Goal: Communication & Community: Answer question/provide support

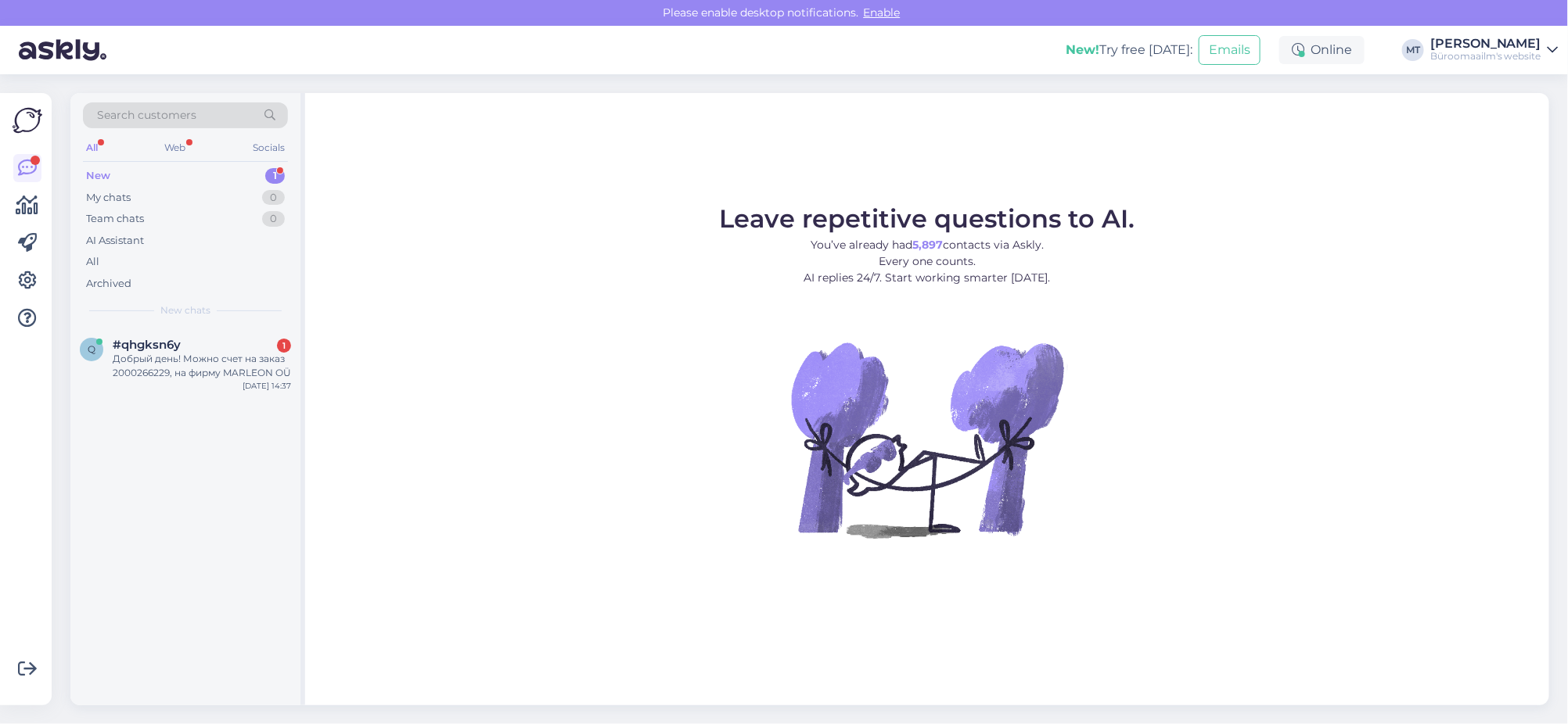
click at [92, 169] on div "New" at bounding box center [97, 176] width 25 height 16
click at [133, 358] on div "Добрый день! Можно счет на заказ 2000266229, на фирму MARLEON OÜ" at bounding box center [201, 366] width 178 height 29
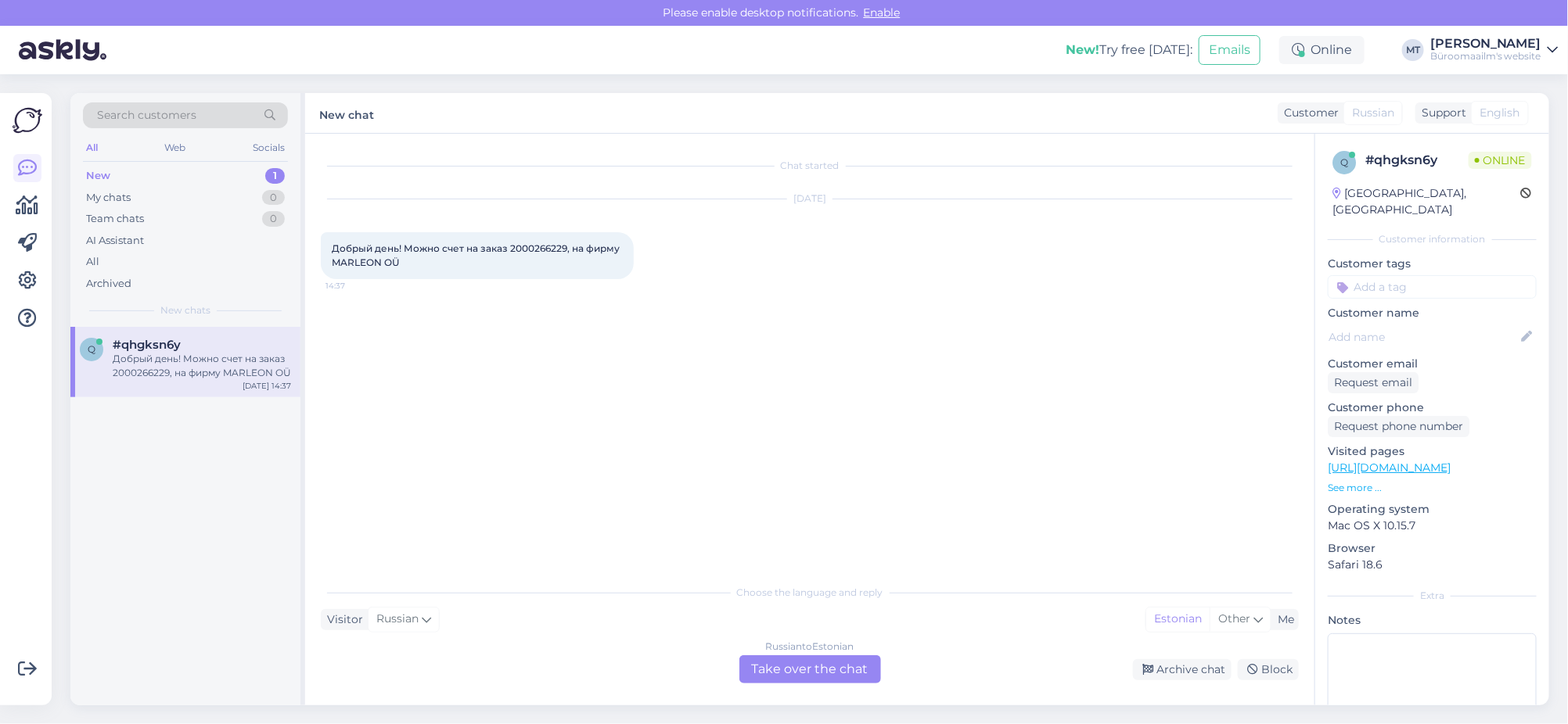
click at [814, 669] on div "Russian to Estonian Take over the chat" at bounding box center [810, 669] width 142 height 29
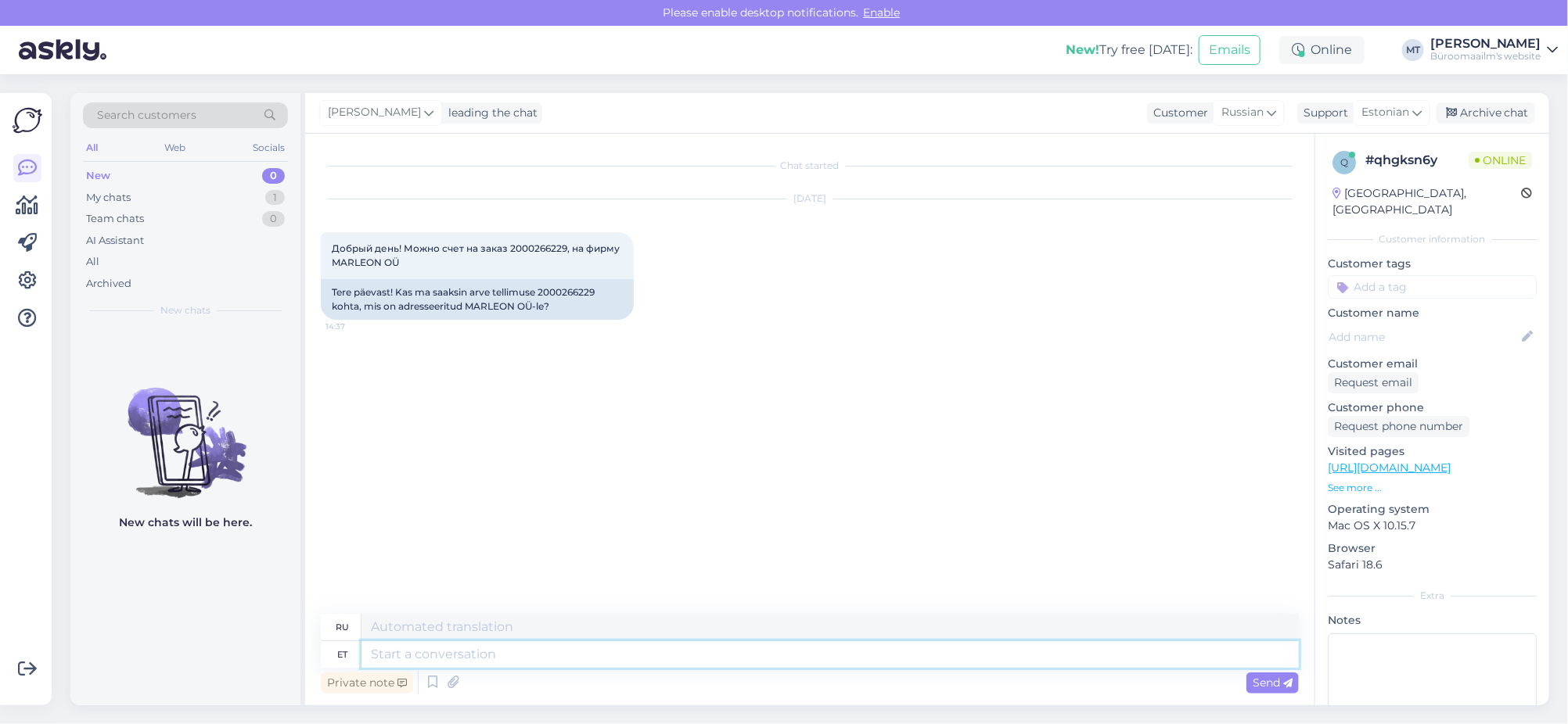
click at [456, 662] on textarea at bounding box center [830, 654] width 937 height 27
type textarea "tere."
type textarea "привет."
type textarea "t"
type textarea "y"
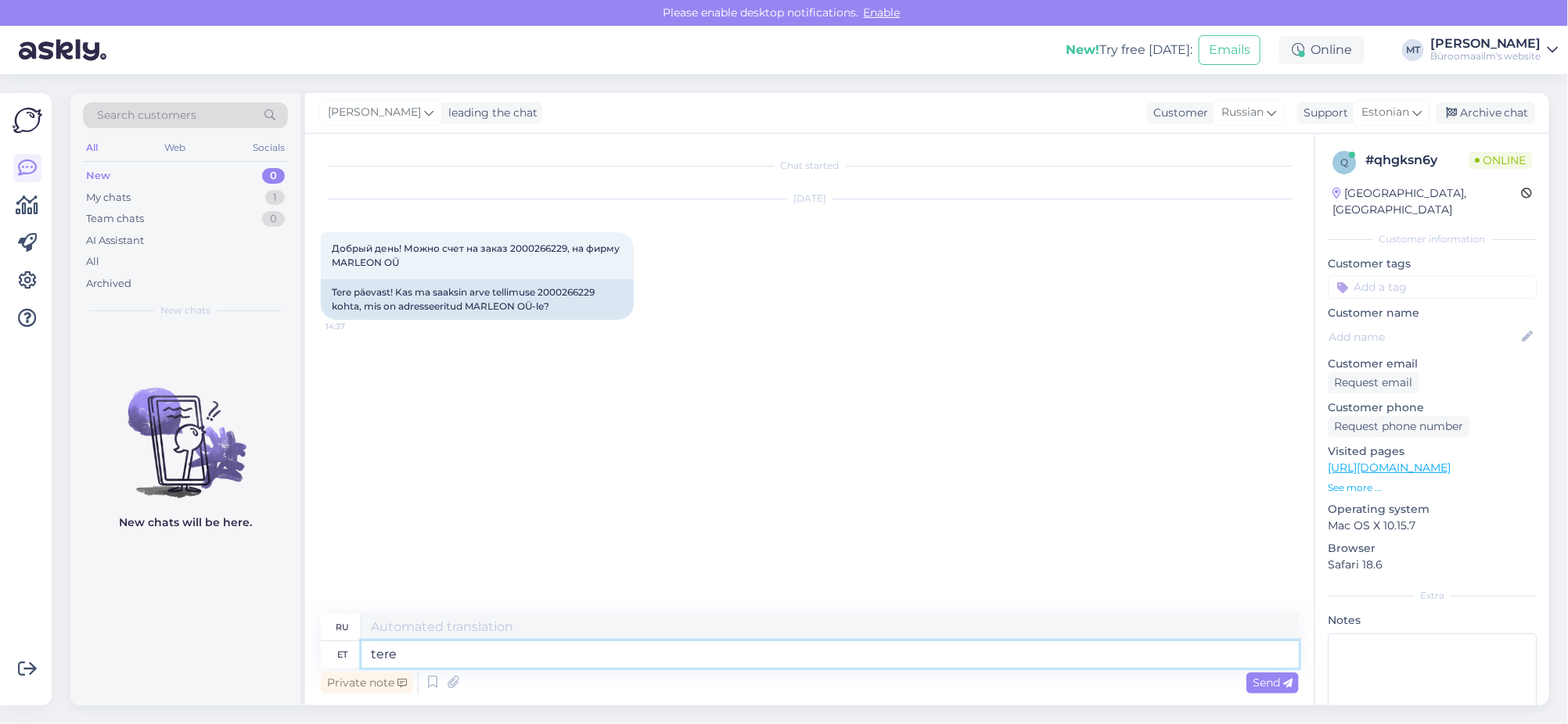
type textarea "tere"
type textarea "привет"
type textarea "t"
type textarea "tere"
type textarea "привет"
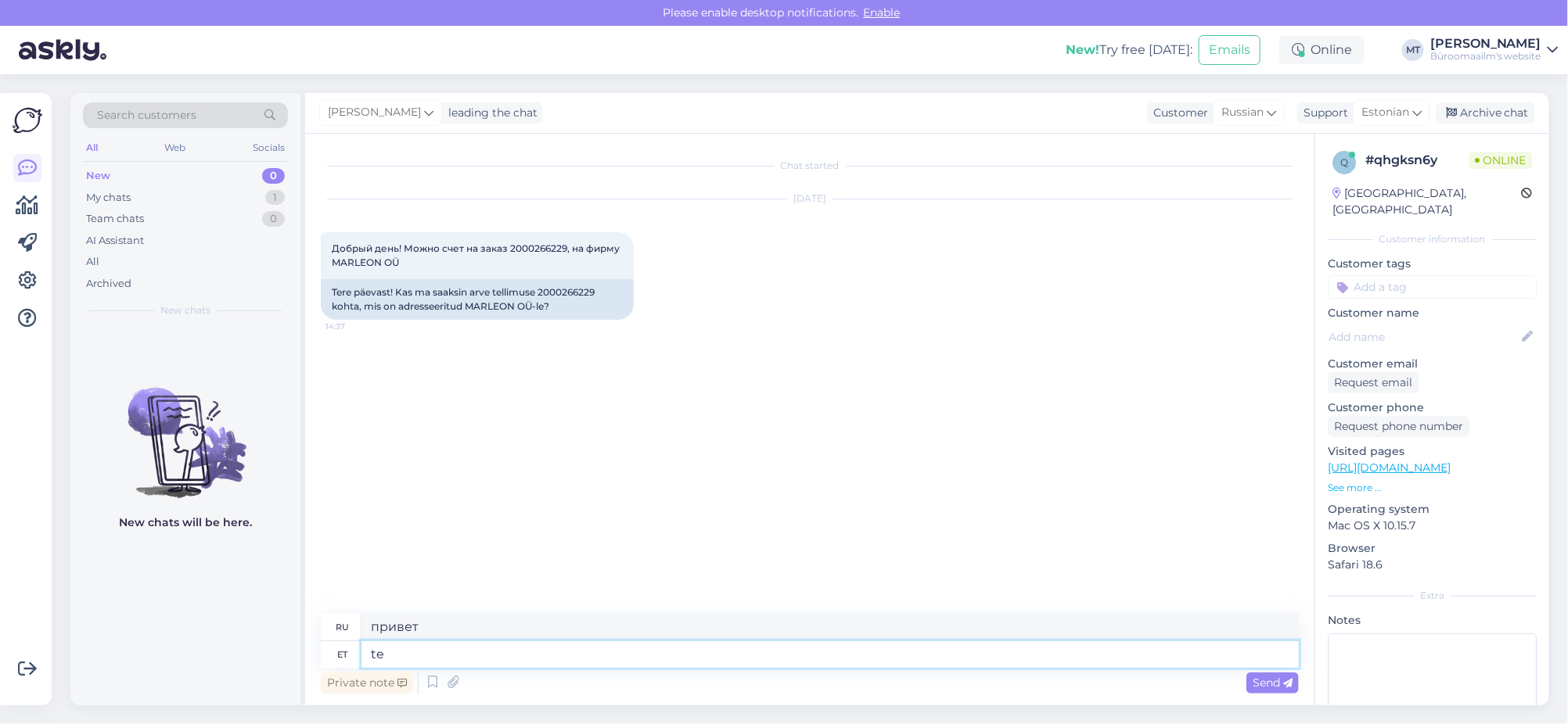
type textarea "t"
type textarea "Tere"
type textarea "Привет"
type textarea "Tere päevast."
type textarea "Добрый день."
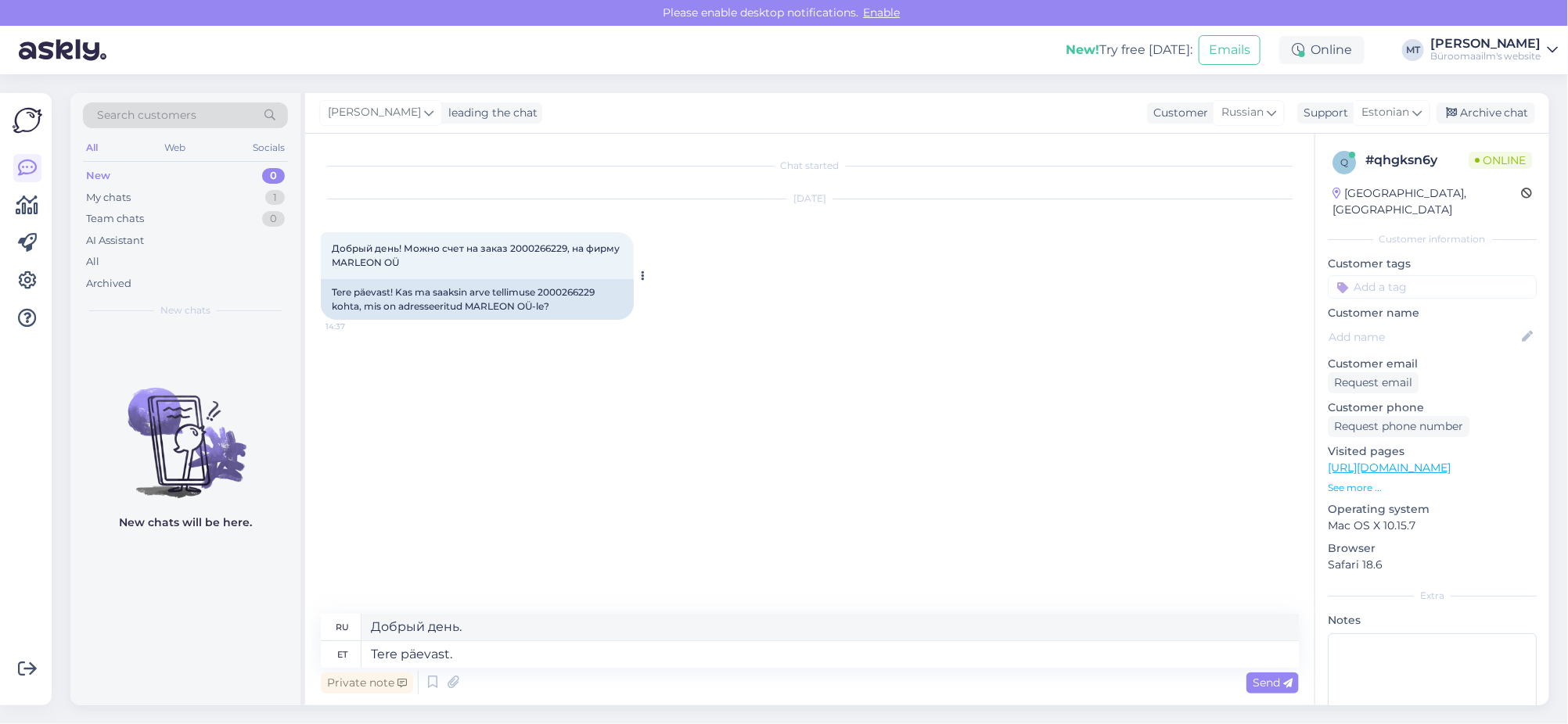
click at [530, 249] on span "Добрый день! Можно счет на заказ 2000266229, на фирму MARLEON OÜ" at bounding box center [476, 255] width 290 height 26
copy span "2000266229"
click at [497, 658] on textarea "Tere päevast." at bounding box center [830, 654] width 937 height 27
type textarea "Tere päevast. Vormistame"
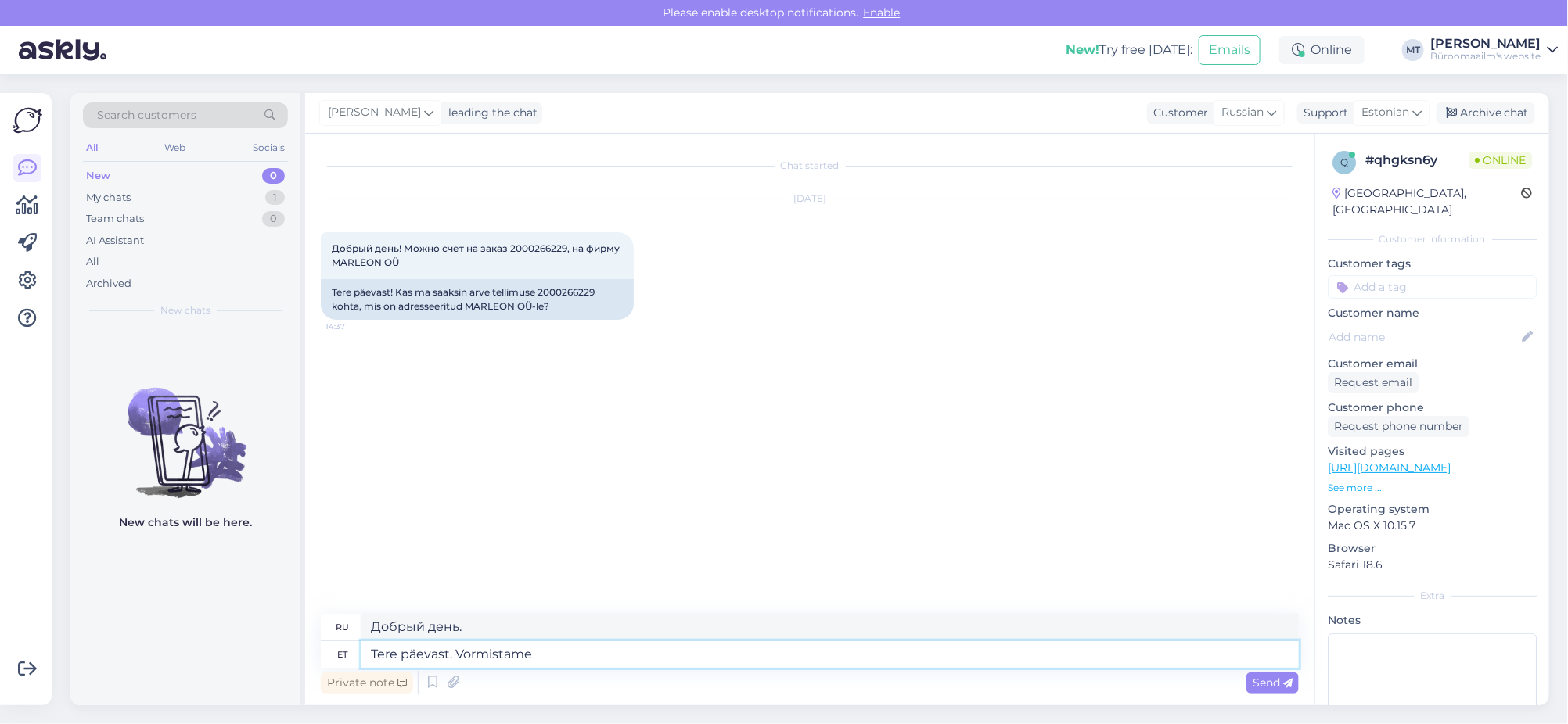
type textarea "Добрый день. Давайте формализуем."
type textarea "Tere päevast. Vormistame tellimuse"
type textarea "Добрый день. Мы обрабатываем ваш заказ."
paste textarea "2000266229"
type textarea "Tere päevast. Vormistame tellimuse 2000266229"
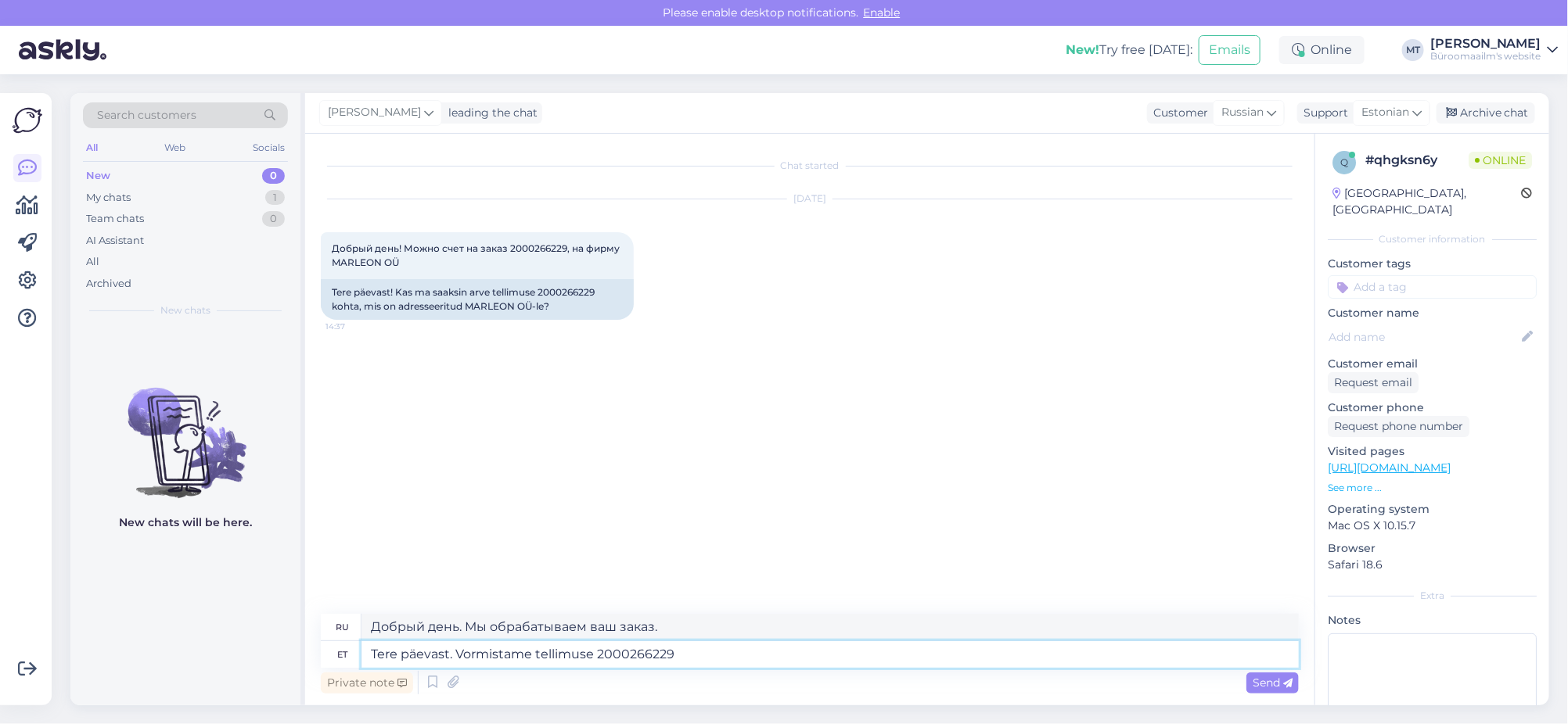
type textarea "Добрый день. Мы обрабатываем заказ 2000266229."
type textarea "Tere päevast. Vormistame tellimuse 2000266229 ringi asutuse"
type textarea "Добрый день. Мы обрабатываем заказ 2000266229 для учреждения."
type textarea "Tere päevast. Vormistame tellimuse 2000266229 ringi asutuse nimele"
type textarea "Добрый день. Мы оформляем заказ на номер 2000266229 от имени учреждения."
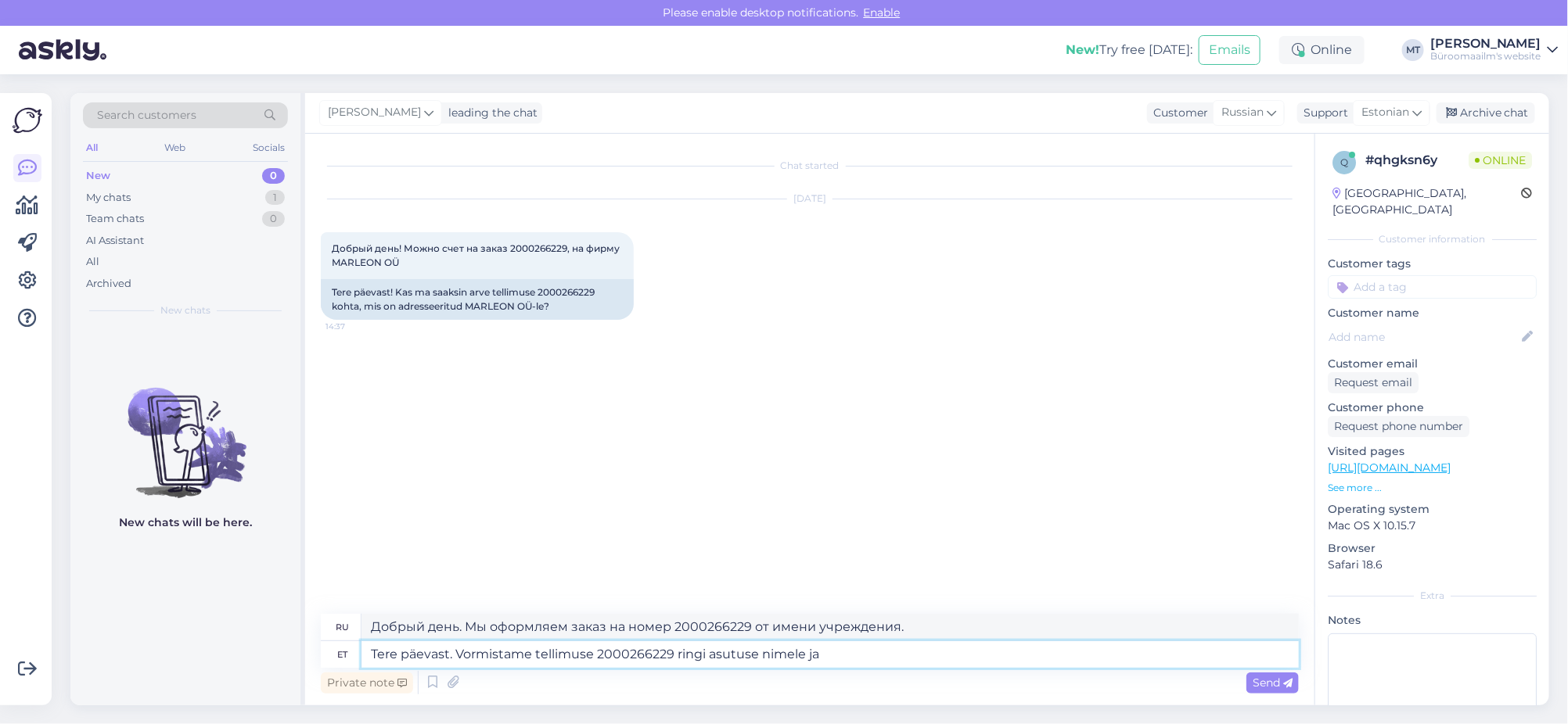
type textarea "Tere päevast. Vormistame tellimuse 2000266229 ringi asutuse nimele ja s"
type textarea "Добрый день. Мы оформляем заказ на номер 2000266229 от имени учреждения и"
type textarea "Tere päevast. Vormistame tellimuse 2000266229 ringi asutuse nimele ja saadame"
type textarea "Добрый день. Мы оформим заказ на номер 2000266229 от имени учреждения и отправи…"
type textarea "Tere päevast. Vormistame tellimuse 2000266229 ringi asutuse nimele ja saadame m…"
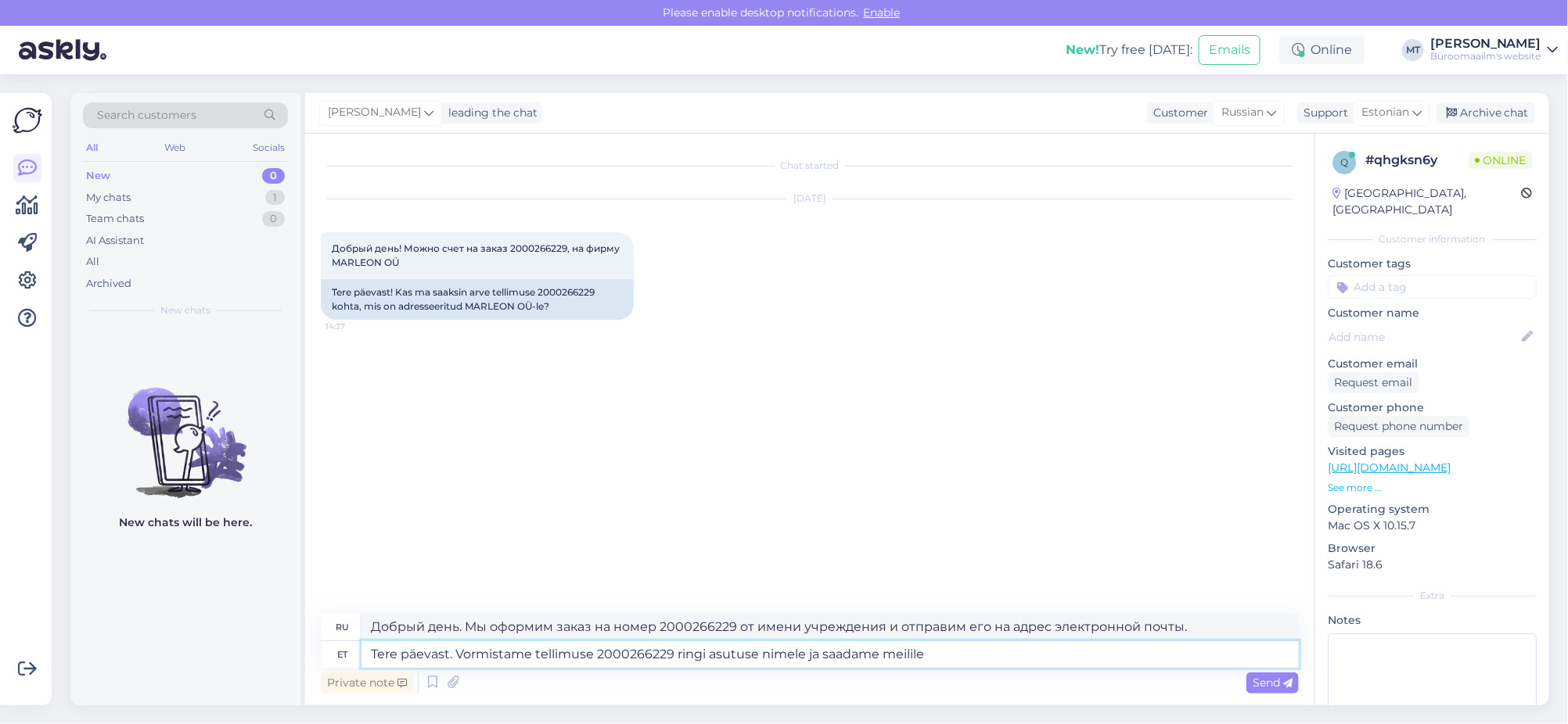
type textarea "Добрый день. Мы оформим заказ на название учреждения в круге 2000266229 и отпра…"
click at [967, 662] on textarea "Tere päevast. Vormistame tellimuse 2000266229 ringi asutuse nimele ja saadame m…" at bounding box center [830, 654] width 937 height 27
paste textarea "[EMAIL_ADDRESS][DOMAIN_NAME]"
type textarea "Tere päevast. Vormistame tellimuse 2000266229 ringi asutuse nimele ja saadame m…"
click at [1253, 681] on span "Send" at bounding box center [1273, 683] width 40 height 14
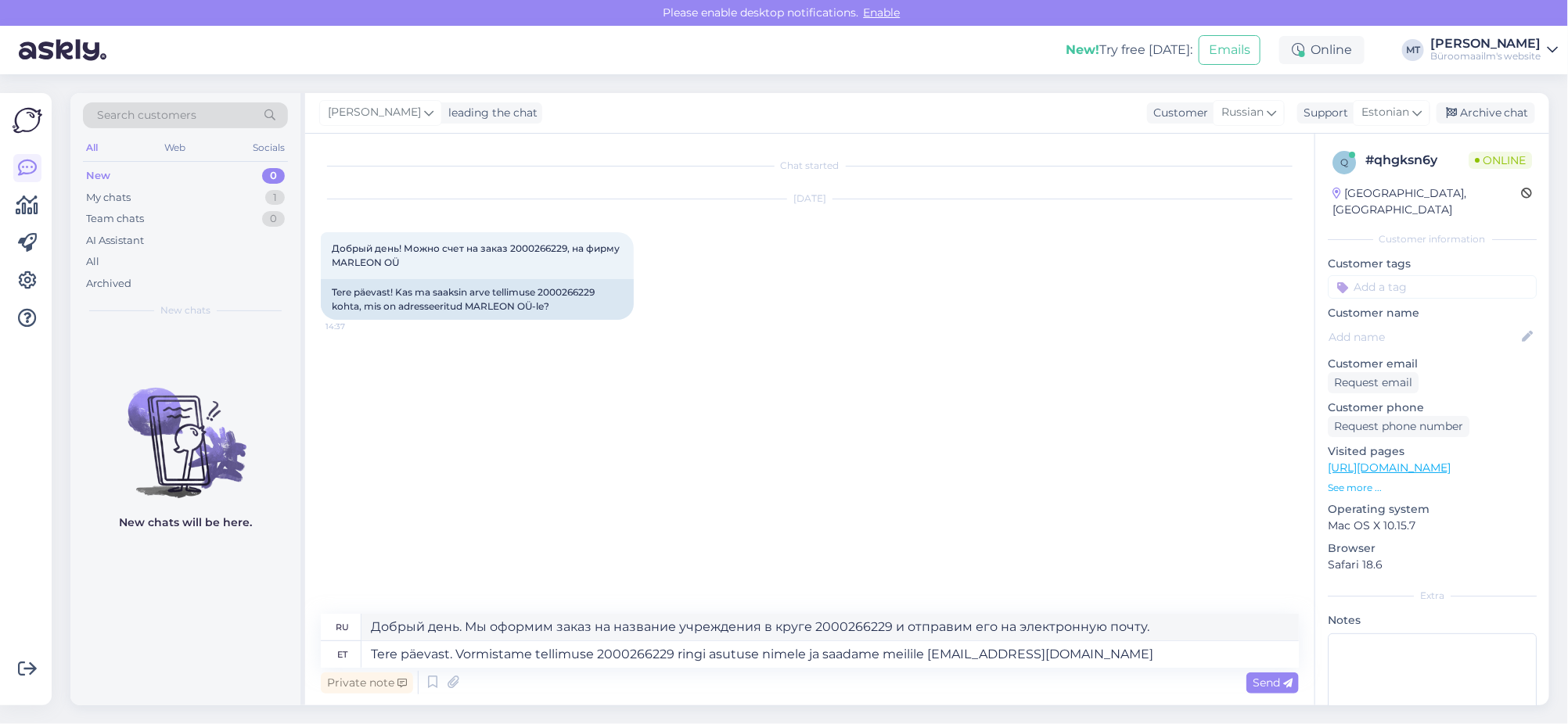
type textarea "Добрый день. Оформим заказ на название учреждения в номере 2000266229 и отправи…"
click at [1253, 680] on span "Send" at bounding box center [1273, 683] width 40 height 14
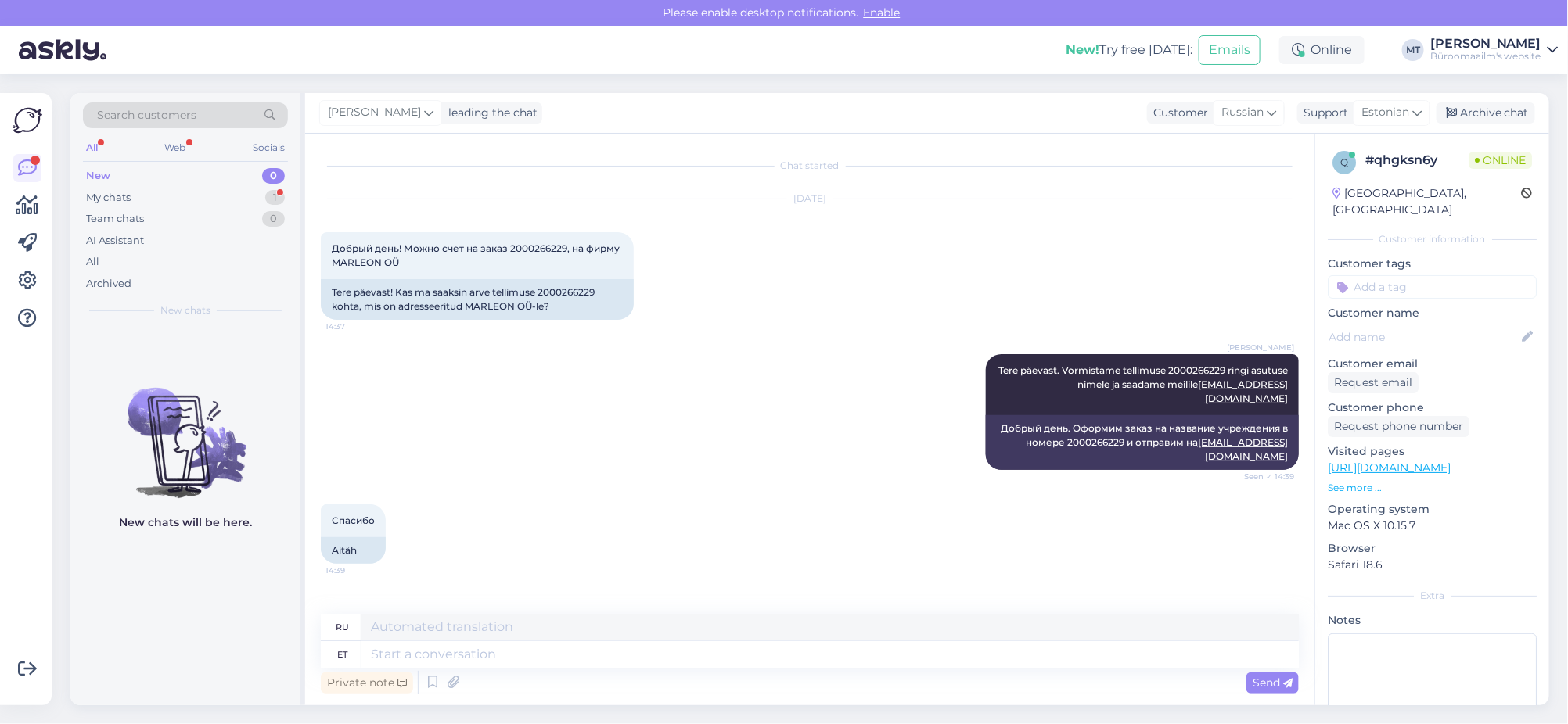
click at [414, 668] on div "Private note Send" at bounding box center [810, 683] width 978 height 30
click at [448, 651] on textarea at bounding box center [830, 654] width 937 height 27
type textarea "Aitäh."
type textarea "Спасибо."
type textarea "Aitäh."
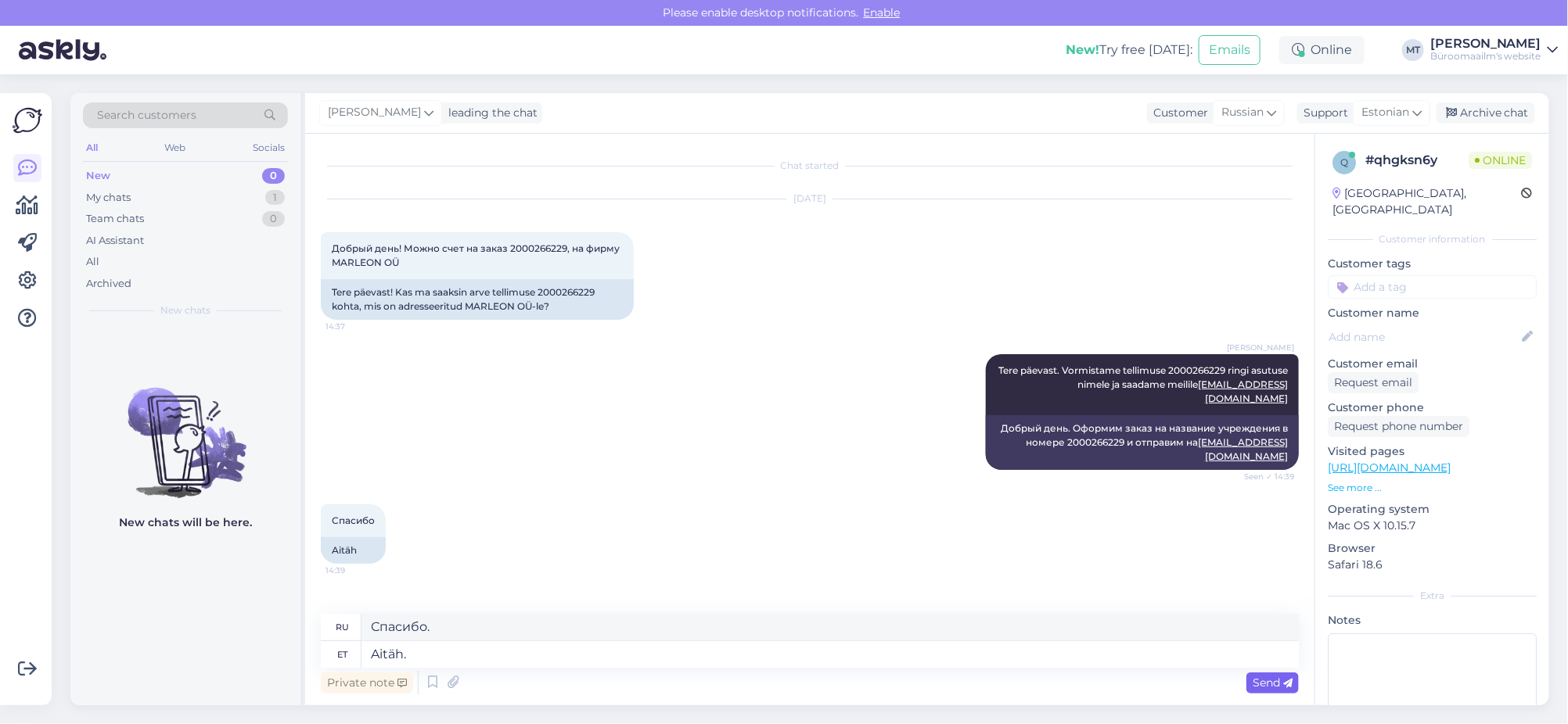
click at [1280, 691] on div "Send" at bounding box center [1272, 683] width 52 height 21
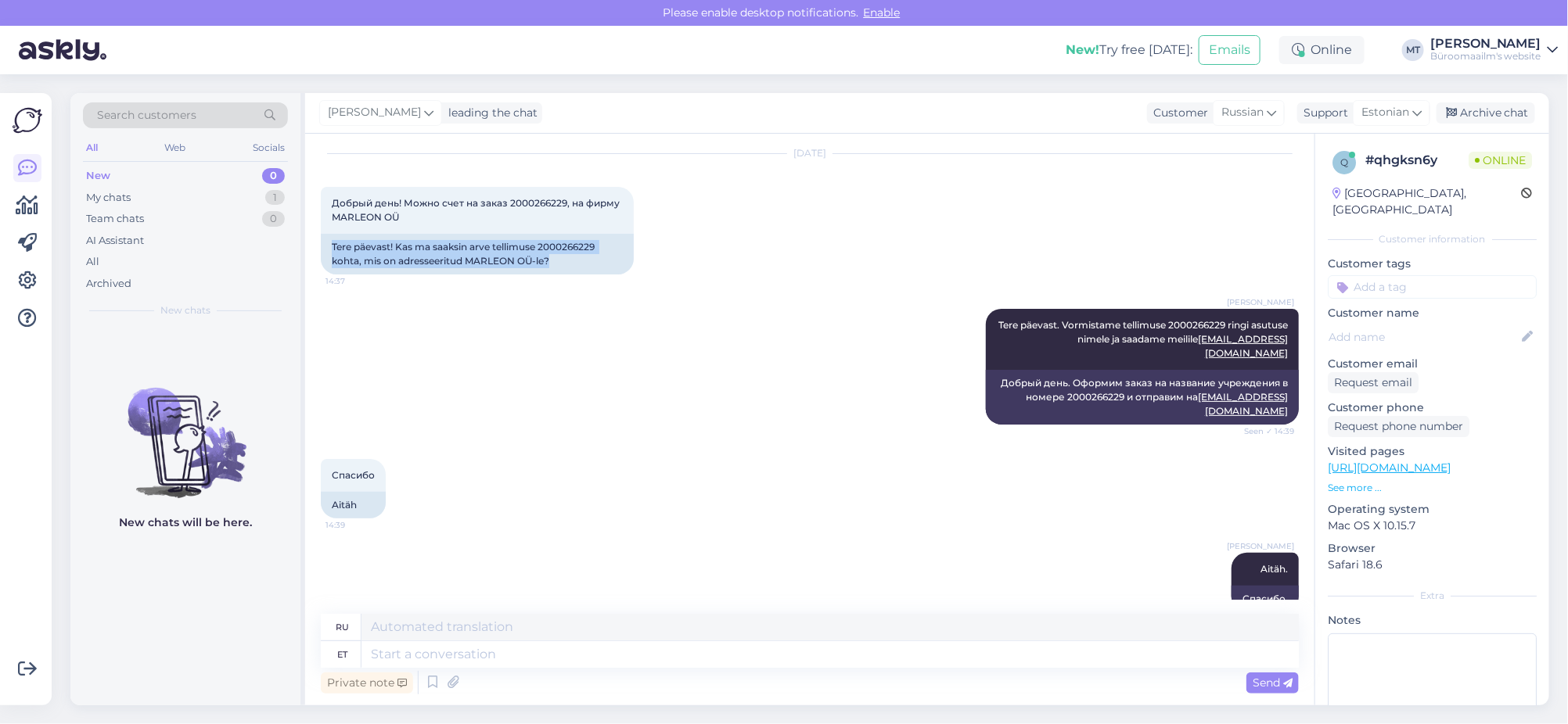
drag, startPoint x: 330, startPoint y: 243, endPoint x: 579, endPoint y: 276, distance: 251.2
click at [579, 276] on div "[DATE] Добрый день! Можно счет на заказ 2000266229, на фирму MARLEON OÜ 14:37 T…" at bounding box center [810, 213] width 978 height 154
copy div "Tere päevast! Kas ma saaksin arve tellimuse 2000266229 kohta, mis on adresseeri…"
click at [1488, 112] on div "Archive chat" at bounding box center [1485, 112] width 98 height 21
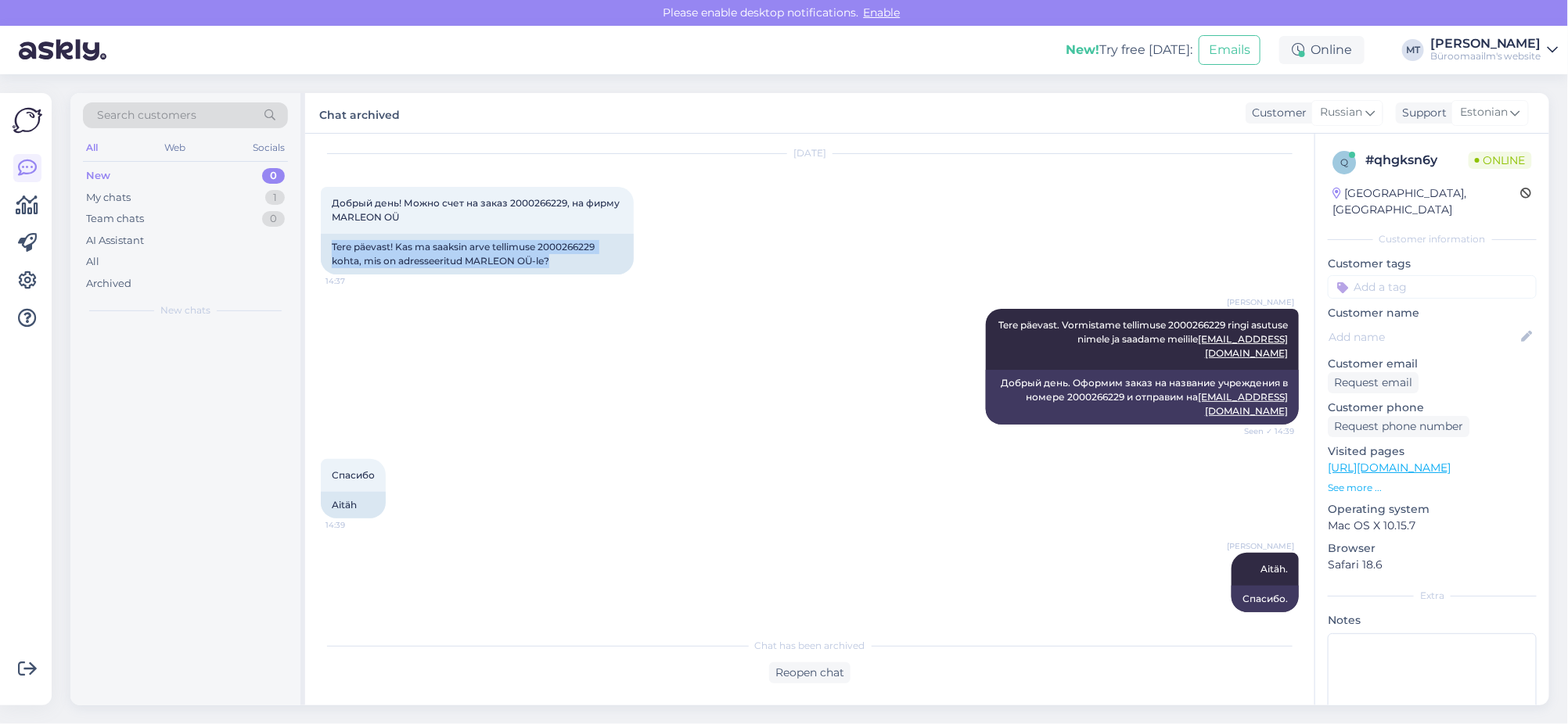
scroll to position [30, 0]
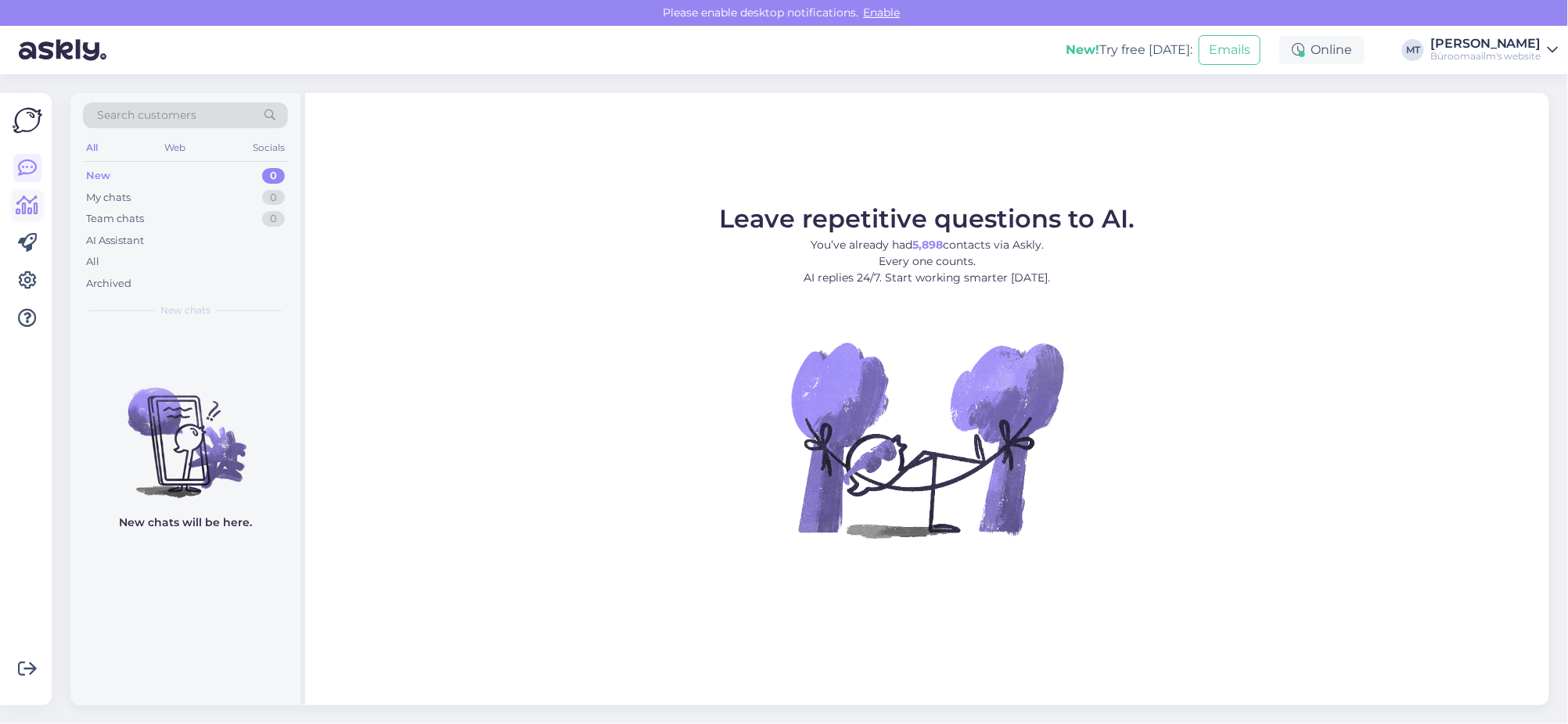
click at [24, 206] on icon at bounding box center [28, 206] width 23 height 19
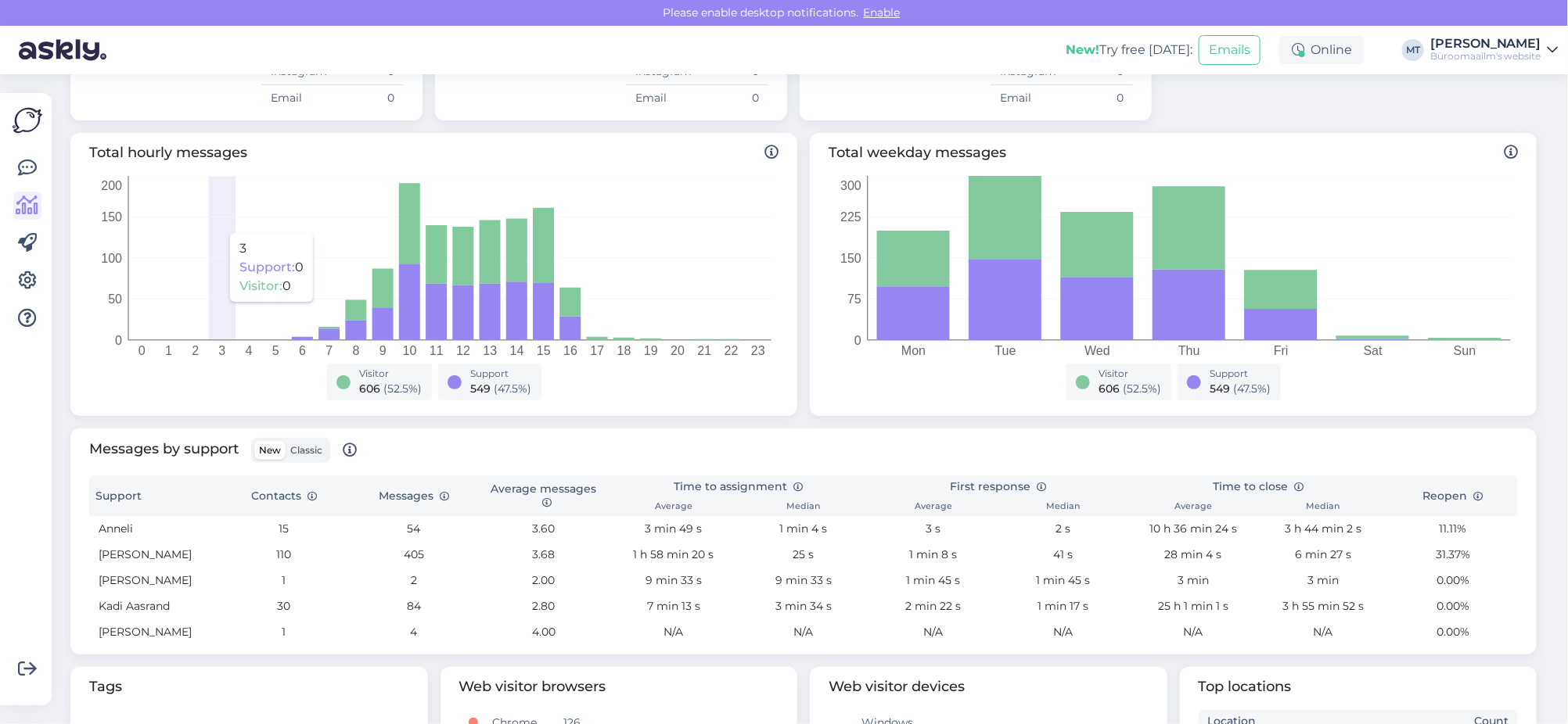
scroll to position [196, 0]
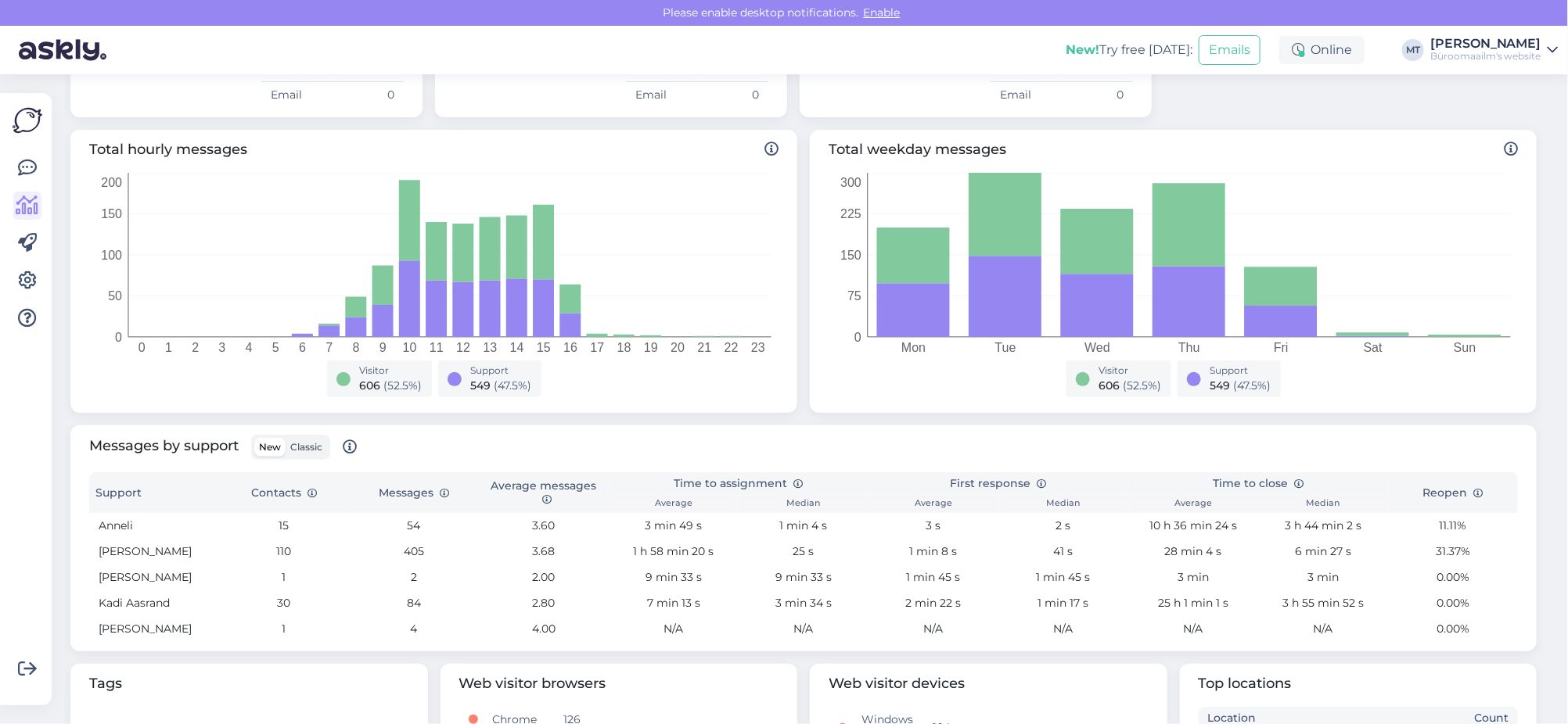
click at [304, 445] on span "Classic" at bounding box center [306, 447] width 32 height 12
click at [285, 438] on input "Classic" at bounding box center [285, 438] width 0 height 0
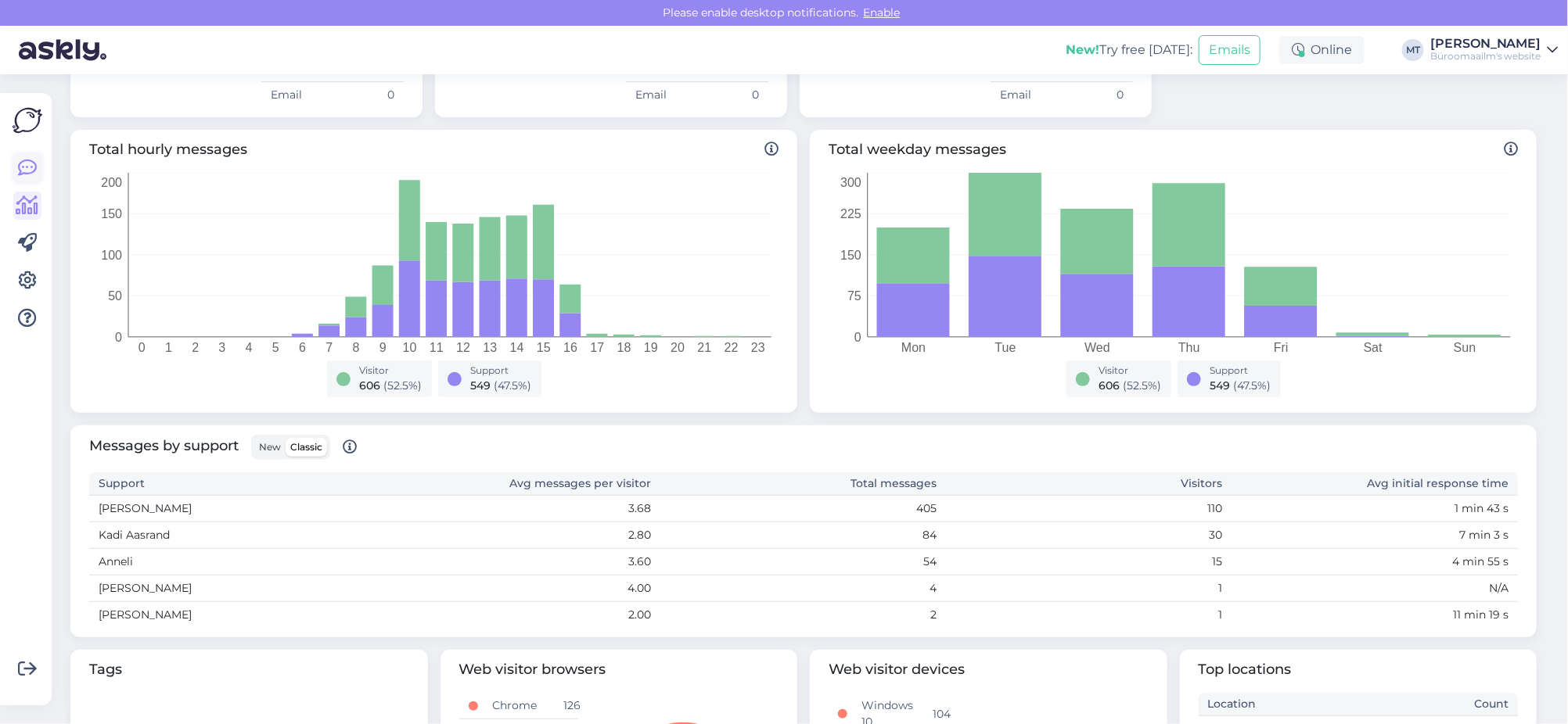
click at [27, 168] on icon at bounding box center [27, 167] width 19 height 19
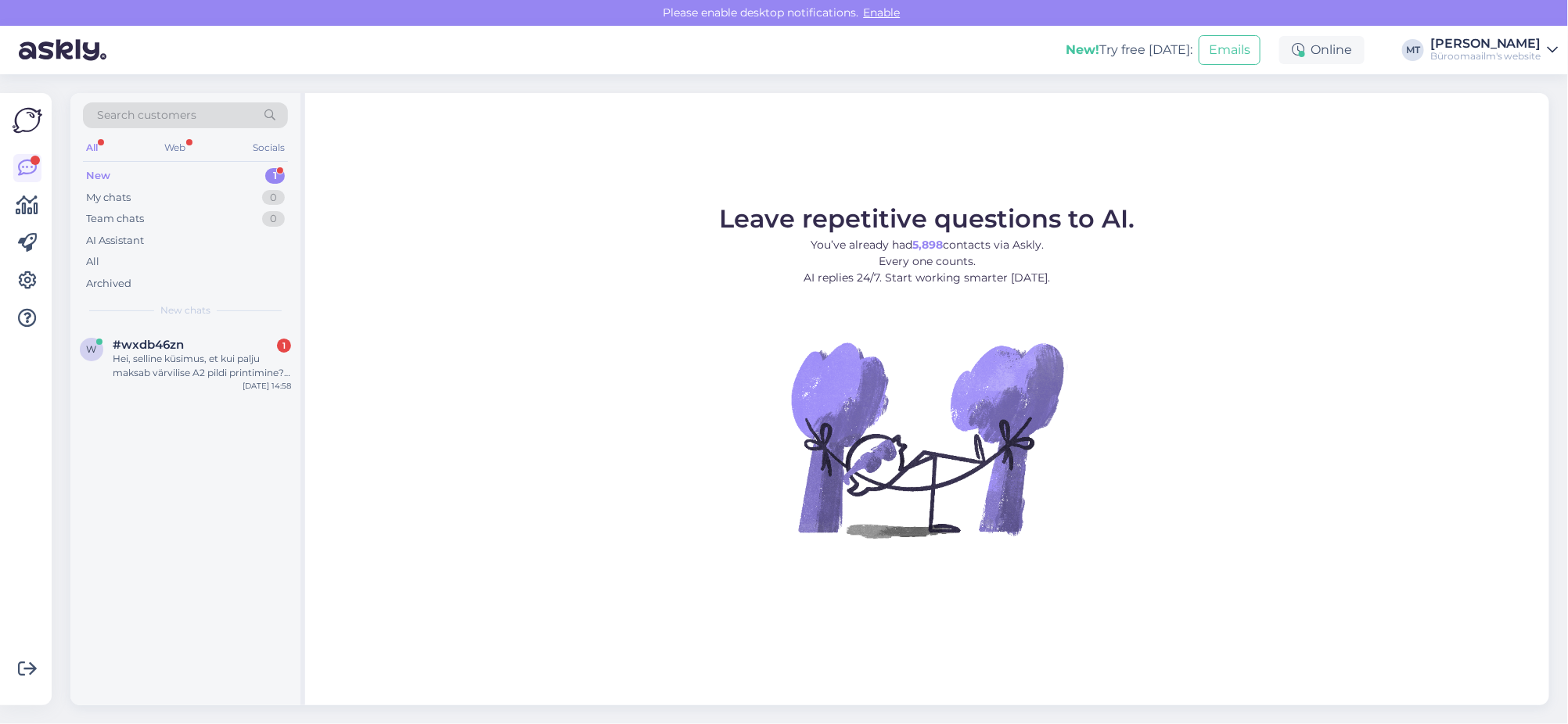
click at [97, 169] on div "New" at bounding box center [97, 176] width 25 height 16
click at [139, 360] on div "Hei, selline küsimus, et kui palju maksab värvilise A2 pildi printimine? :)" at bounding box center [201, 366] width 178 height 29
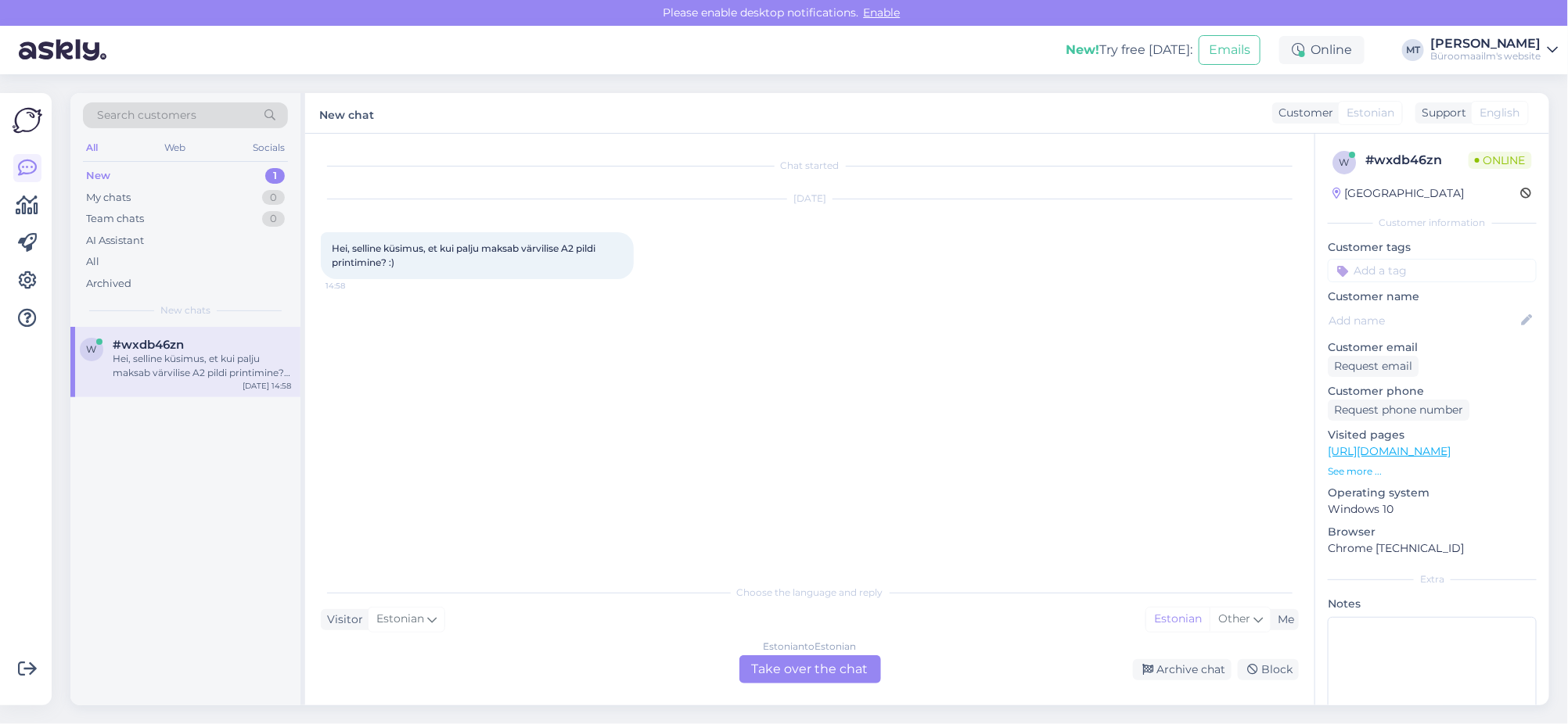
click at [847, 677] on div "Estonian to Estonian Take over the chat" at bounding box center [810, 669] width 142 height 29
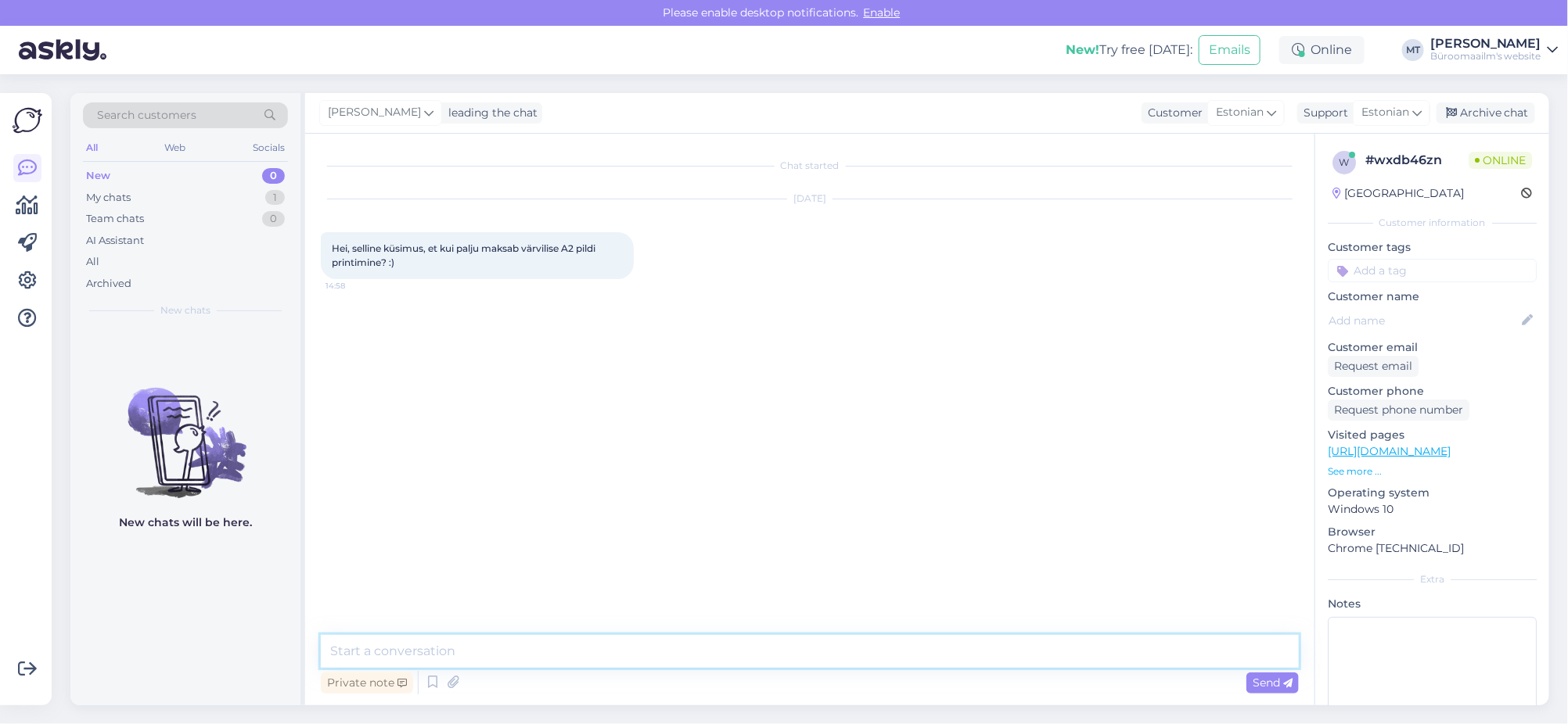
click at [486, 654] on textarea at bounding box center [810, 650] width 978 height 32
paste textarea "A2 Foto koopia/print värviline 9,78"
type textarea "Tere. A2 Foto koopia/print värviline 9,78"
click at [1275, 685] on span "Send" at bounding box center [1273, 683] width 40 height 14
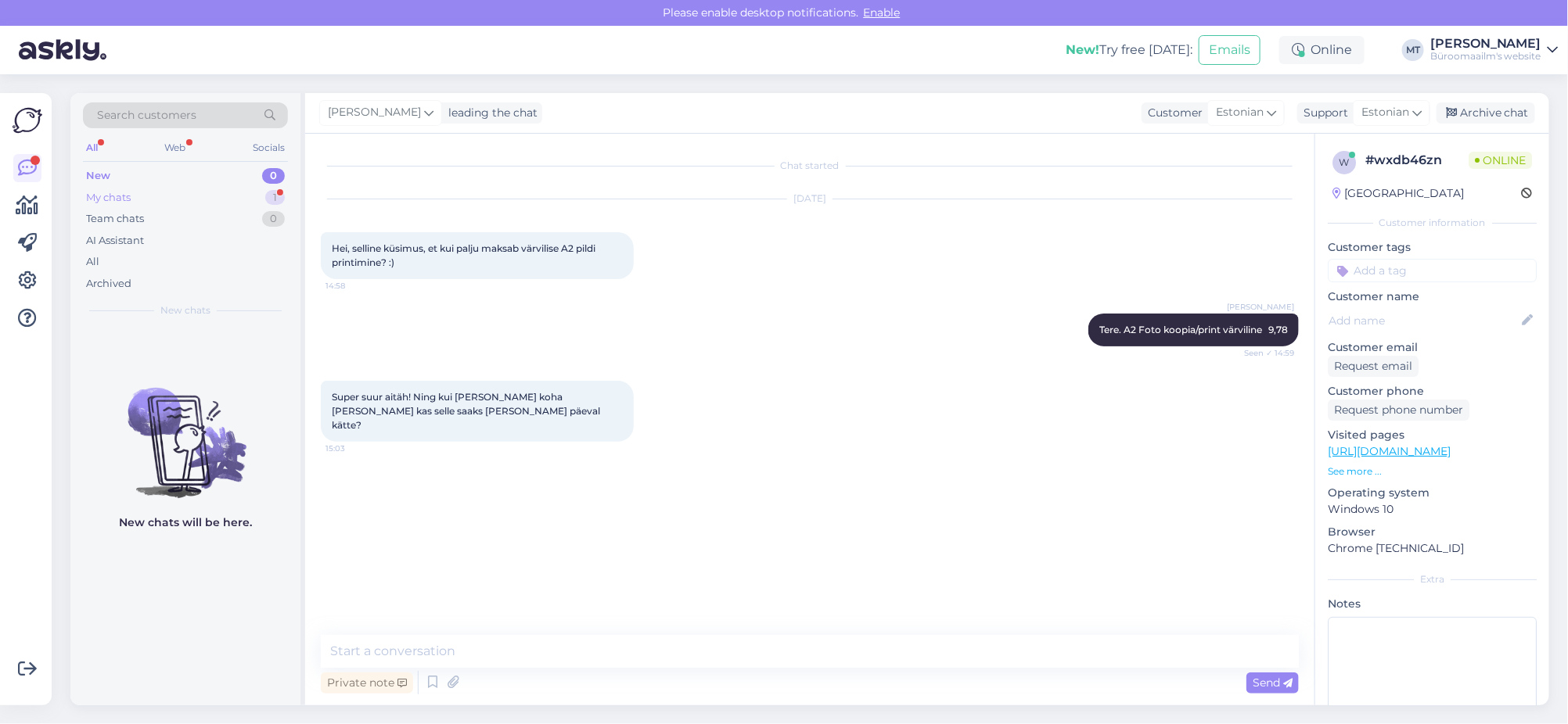
click at [108, 193] on div "My chats" at bounding box center [107, 198] width 44 height 16
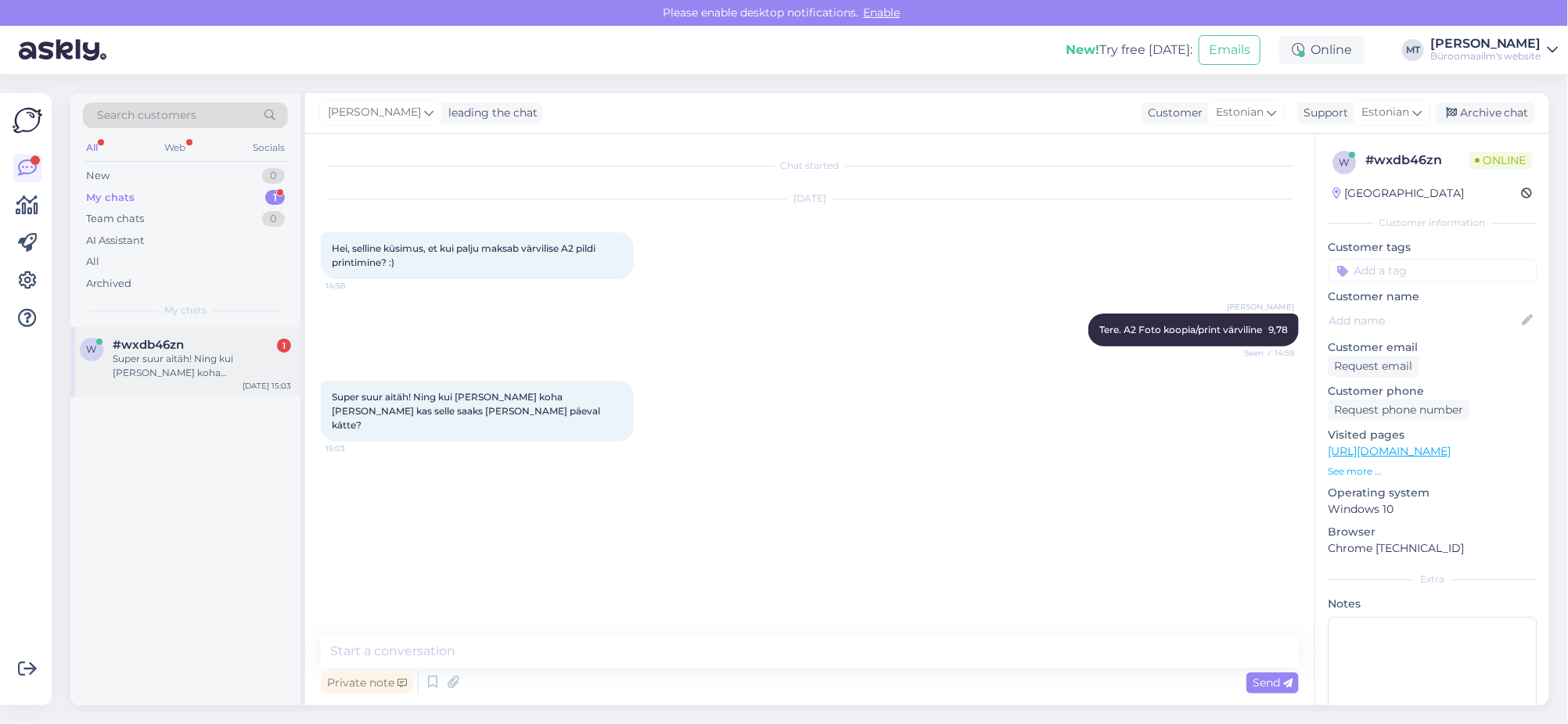
click at [189, 363] on div "Super suur aitäh! Ning kui tulla täna koha peale kas selle saaks ka samal päeva…" at bounding box center [201, 366] width 178 height 29
click at [429, 649] on textarea at bounding box center [810, 650] width 978 height 32
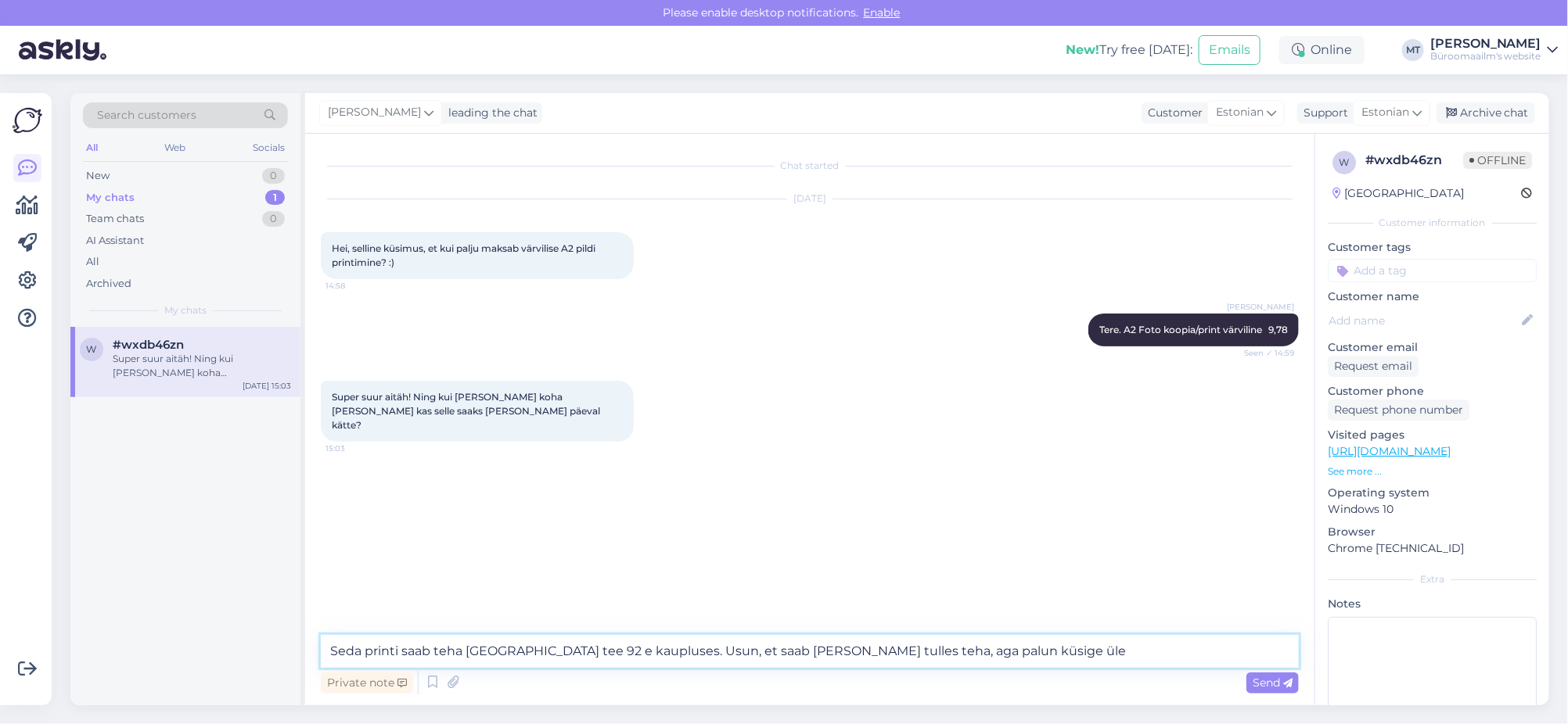
paste textarea "Teenused ja hooldus: (+372) 600 5142 teenused.peter@byroomaailm.ee"
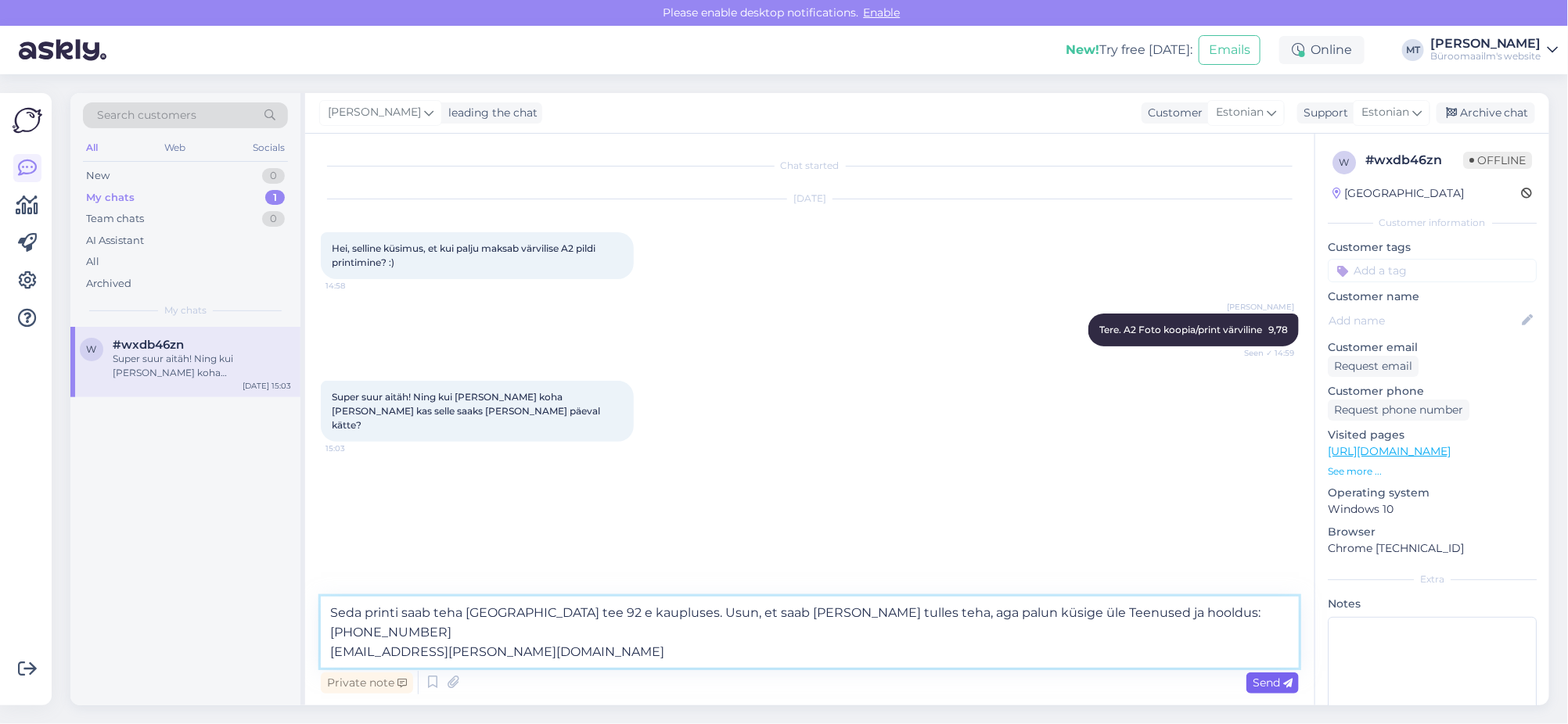
type textarea "Seda printi saab teha tallinna peterburi tee 92 e kaupluses. Usun, et saab koha…"
click at [1257, 681] on span "Send" at bounding box center [1273, 683] width 40 height 14
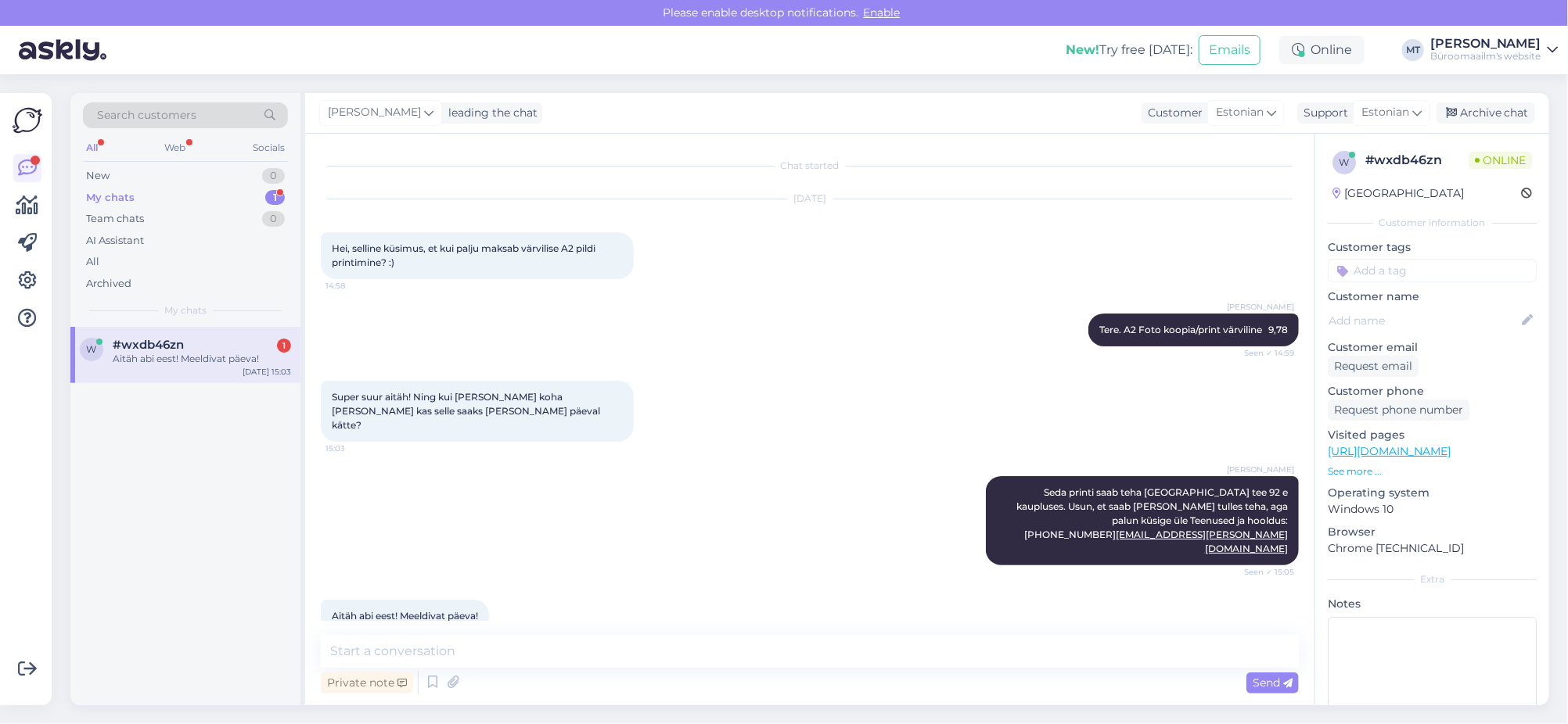
scroll to position [14, 0]
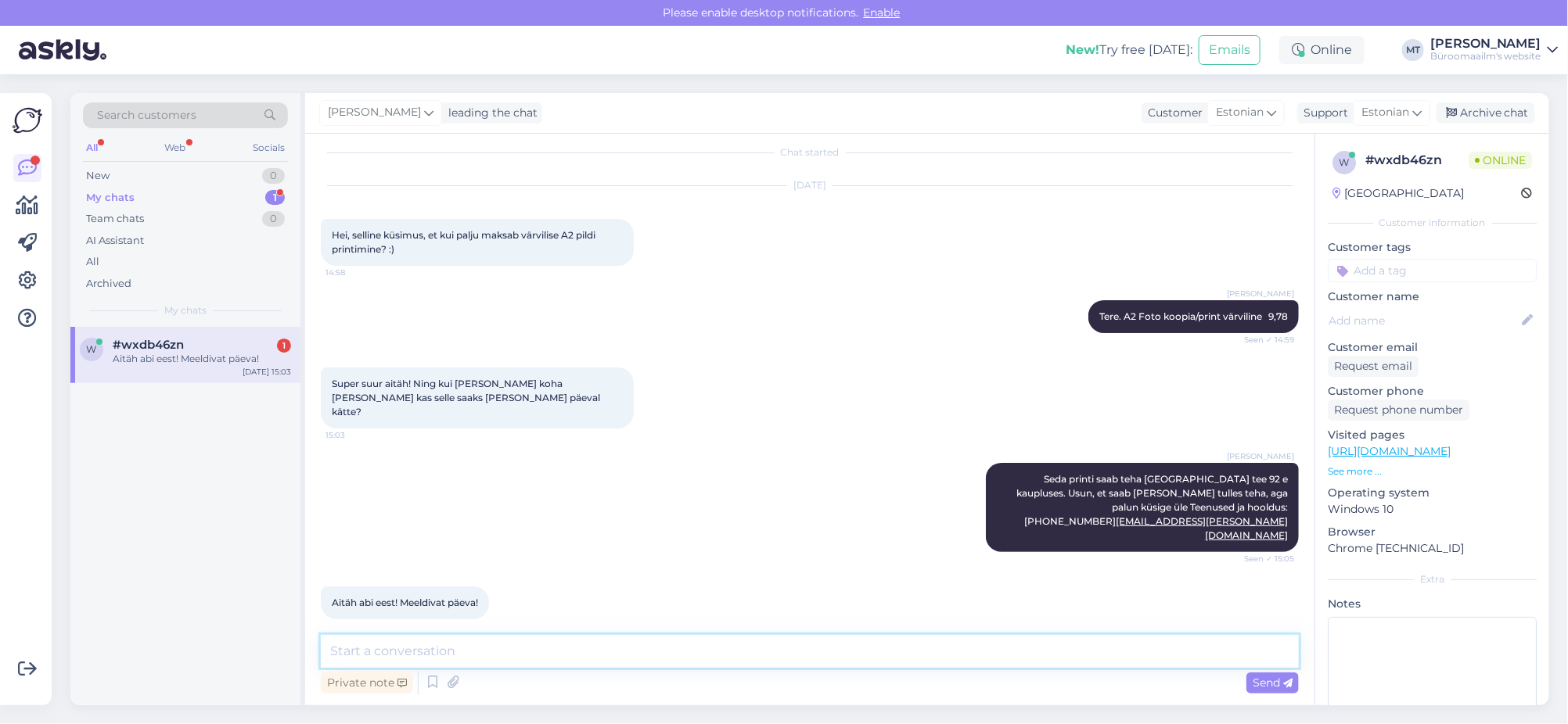
click at [408, 658] on textarea at bounding box center [810, 650] width 978 height 32
type textarea "Aitäh, ilust päeva."
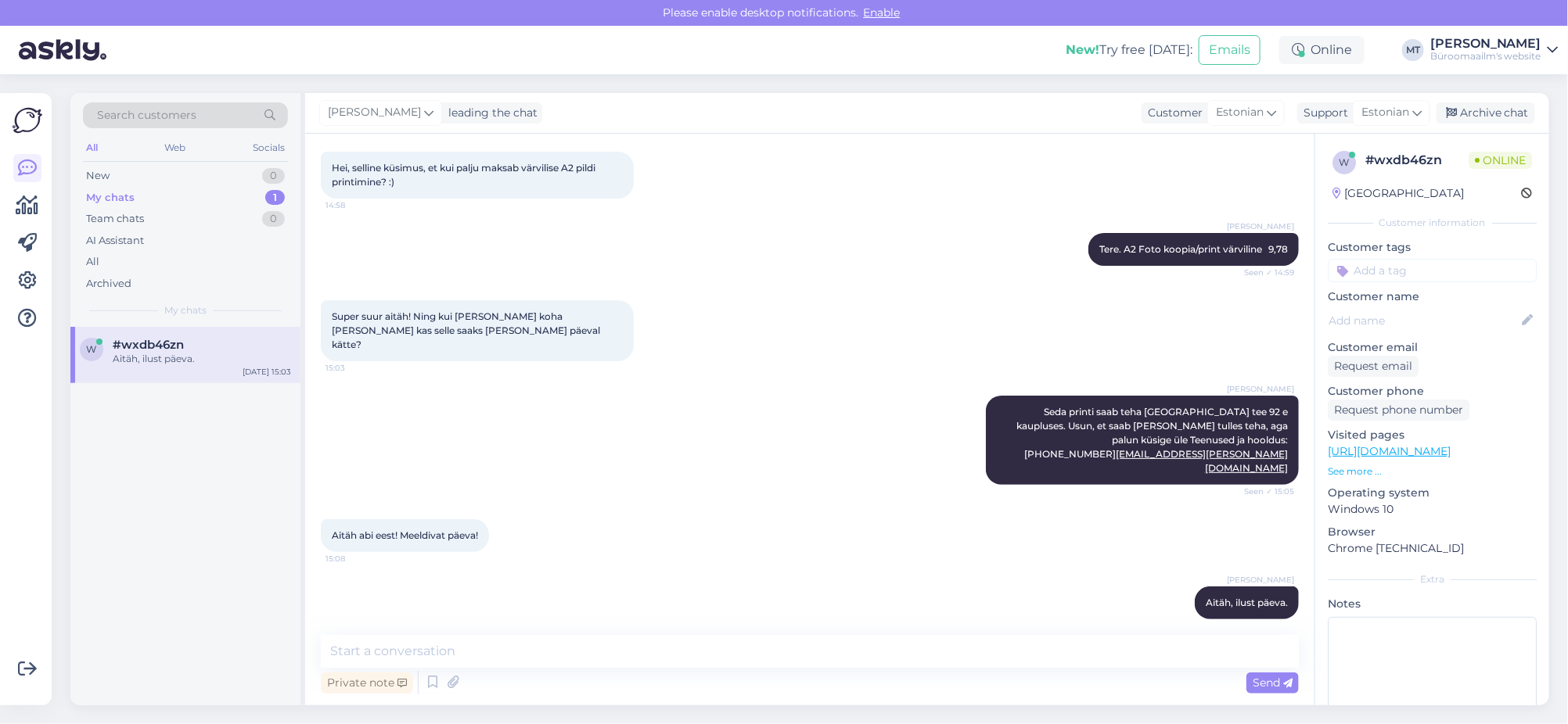
click at [1486, 123] on div "Archive chat" at bounding box center [1485, 112] width 98 height 21
click at [1492, 108] on div "Archive chat" at bounding box center [1485, 112] width 98 height 21
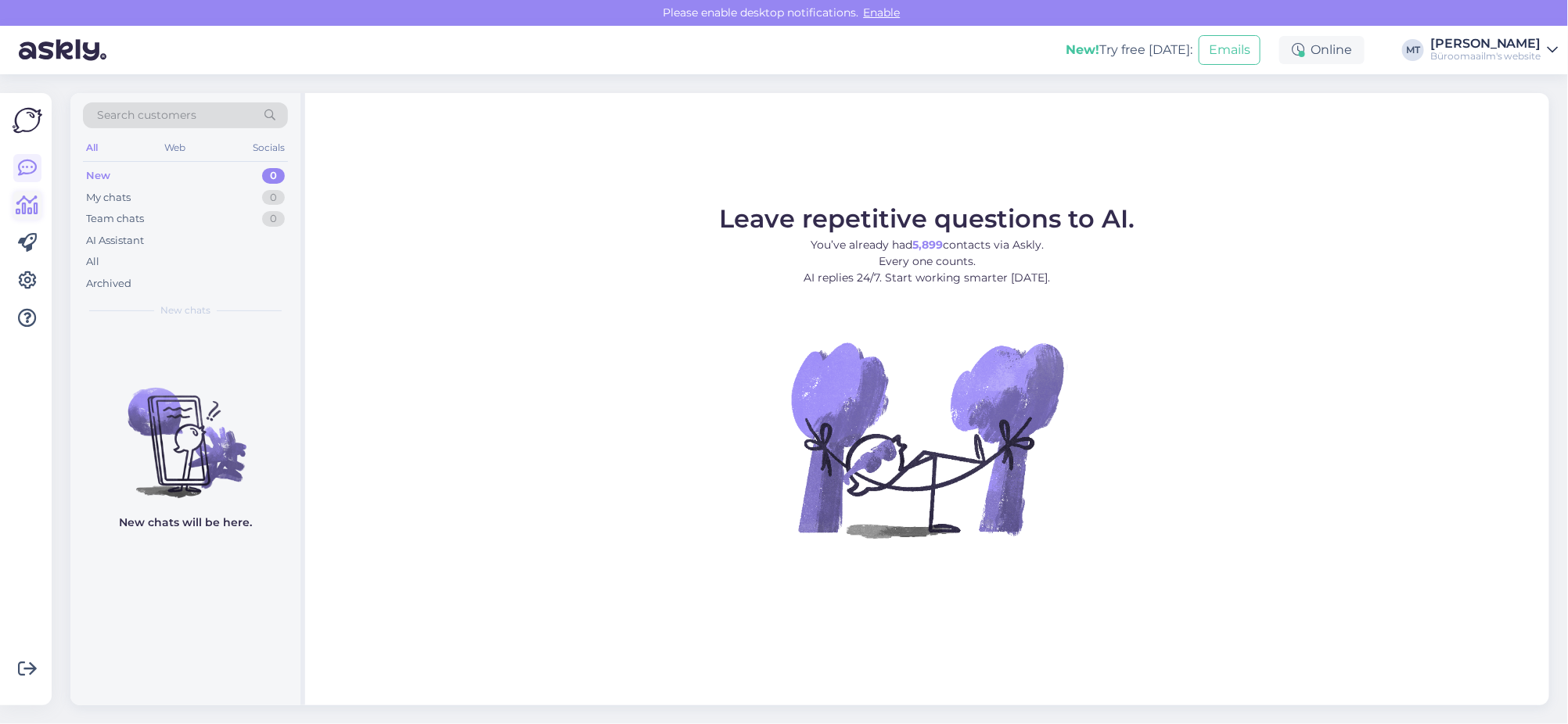
click at [30, 211] on icon at bounding box center [28, 206] width 23 height 19
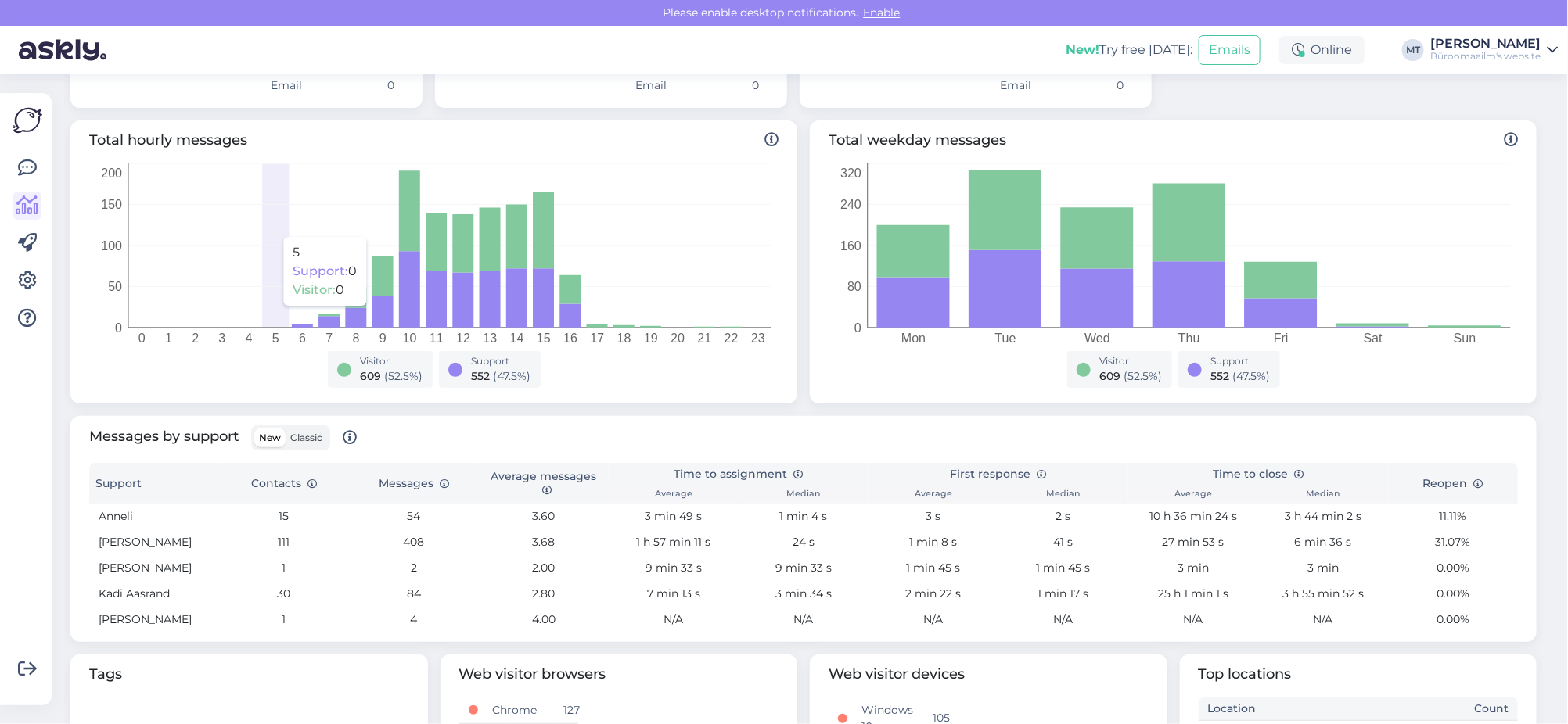
scroll to position [292, 0]
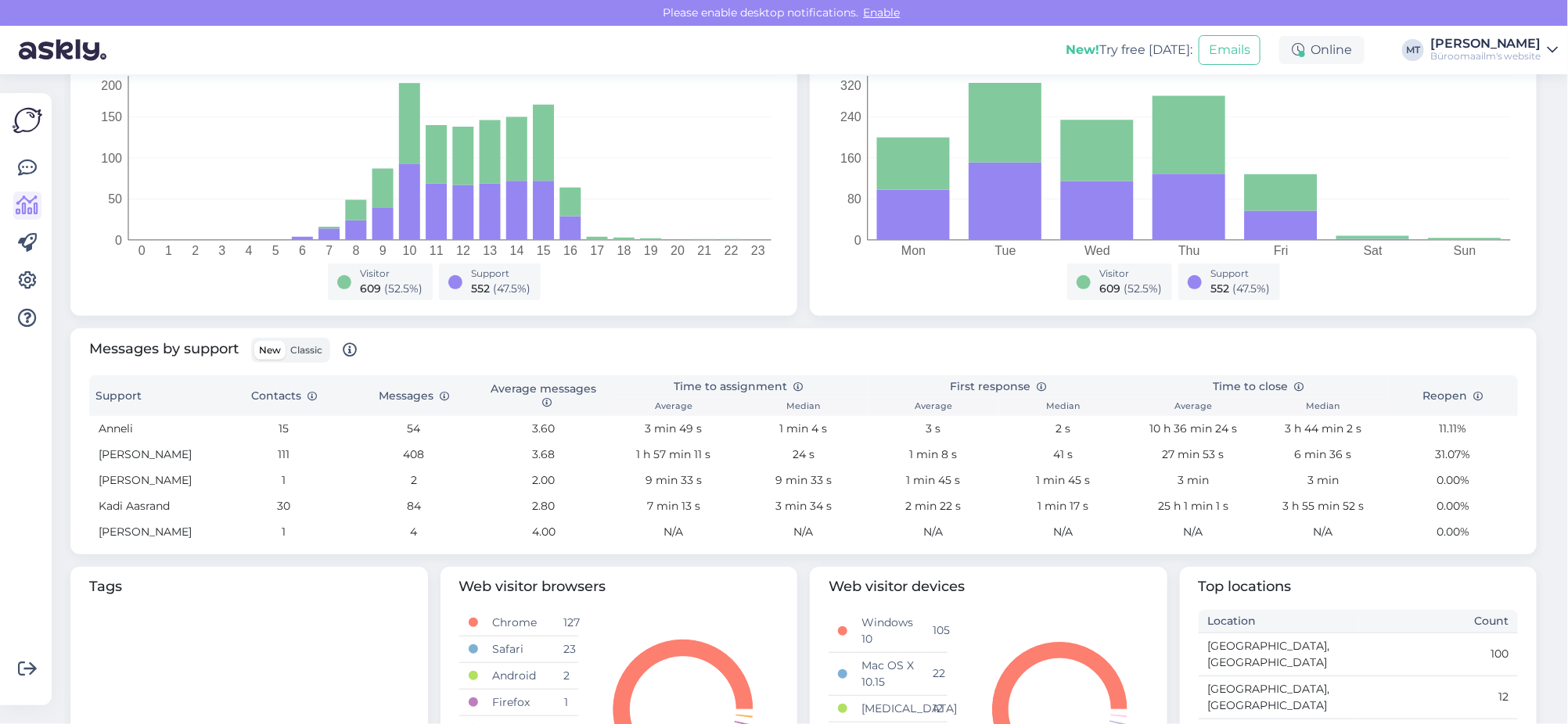
click at [322, 347] on span "Classic" at bounding box center [306, 350] width 32 height 12
click at [285, 341] on input "Classic" at bounding box center [285, 341] width 0 height 0
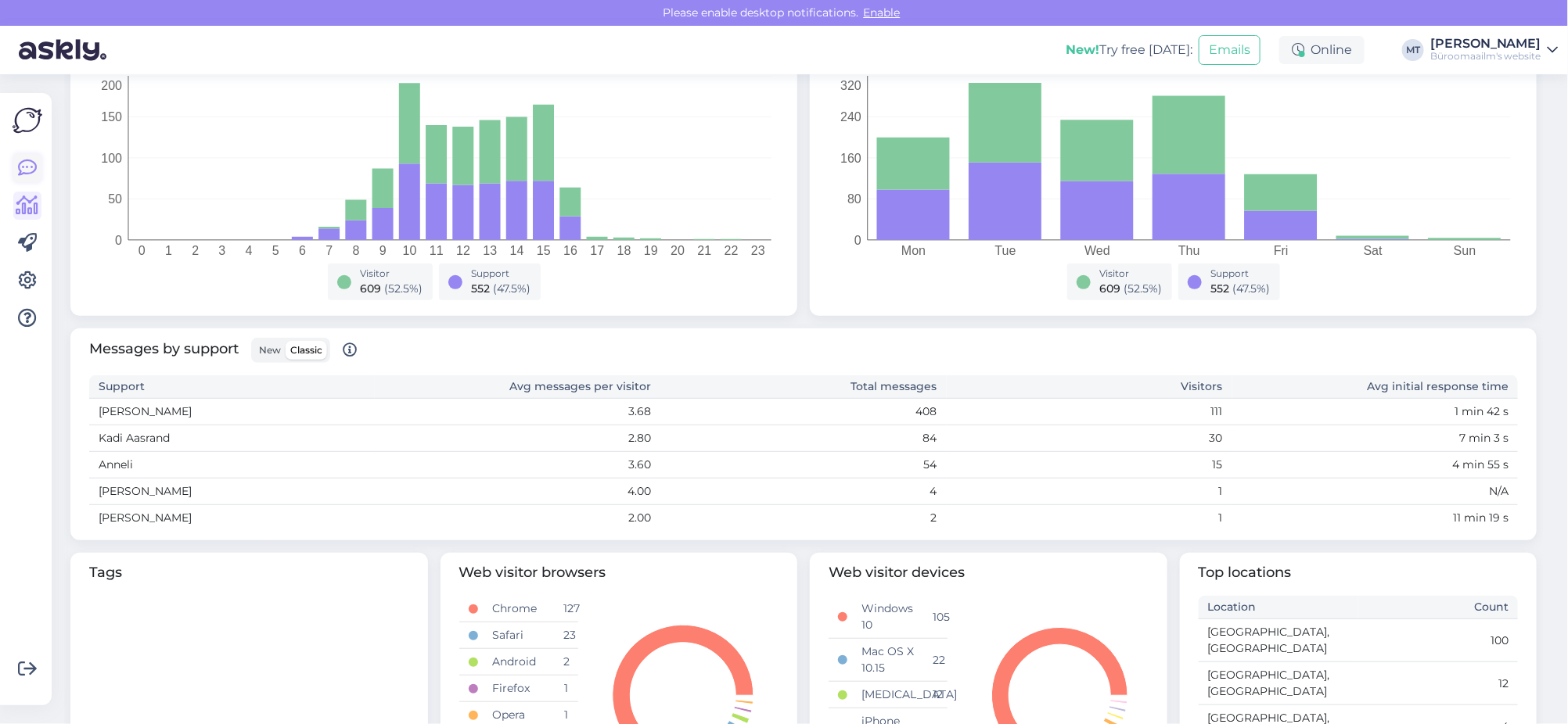
click at [21, 169] on icon at bounding box center [27, 167] width 19 height 19
